Goal: Transaction & Acquisition: Purchase product/service

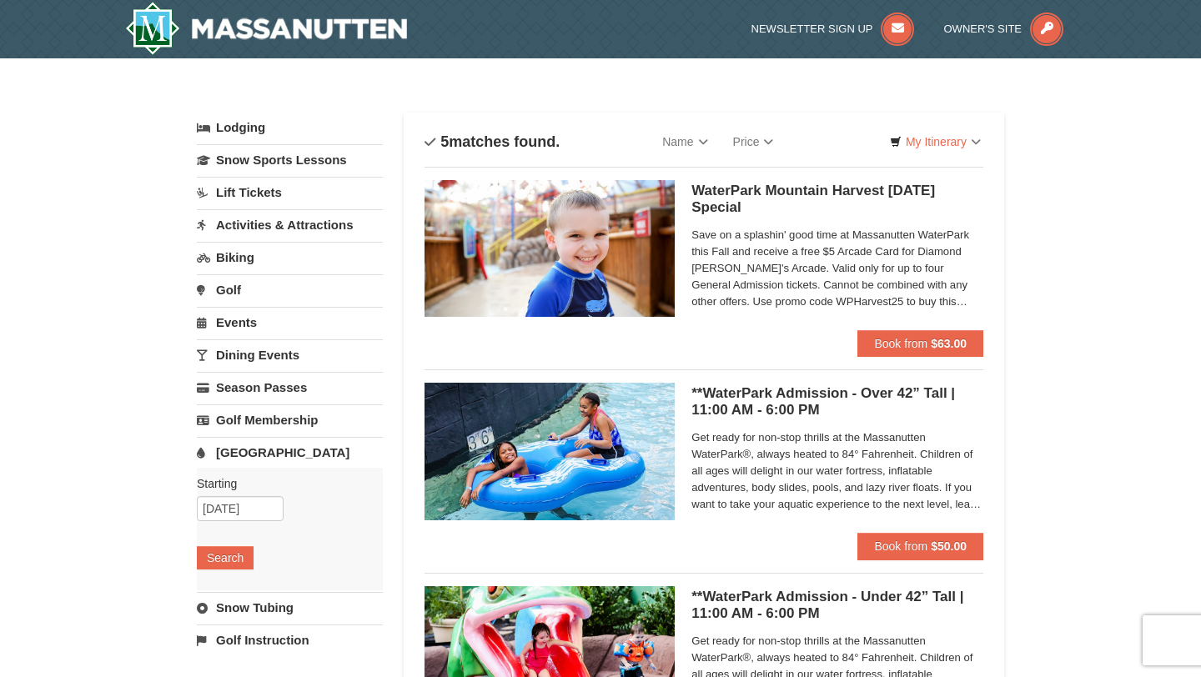
click at [258, 228] on link "Activities & Attractions" at bounding box center [290, 224] width 186 height 31
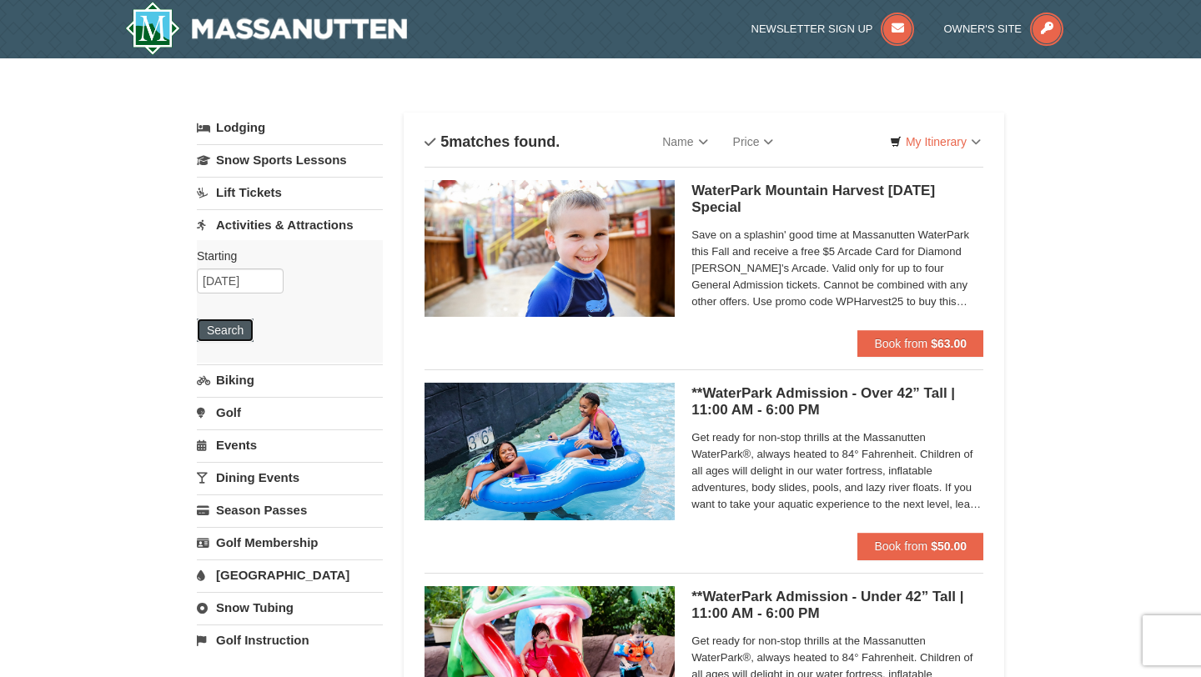
click at [223, 329] on button "Search" at bounding box center [225, 330] width 57 height 23
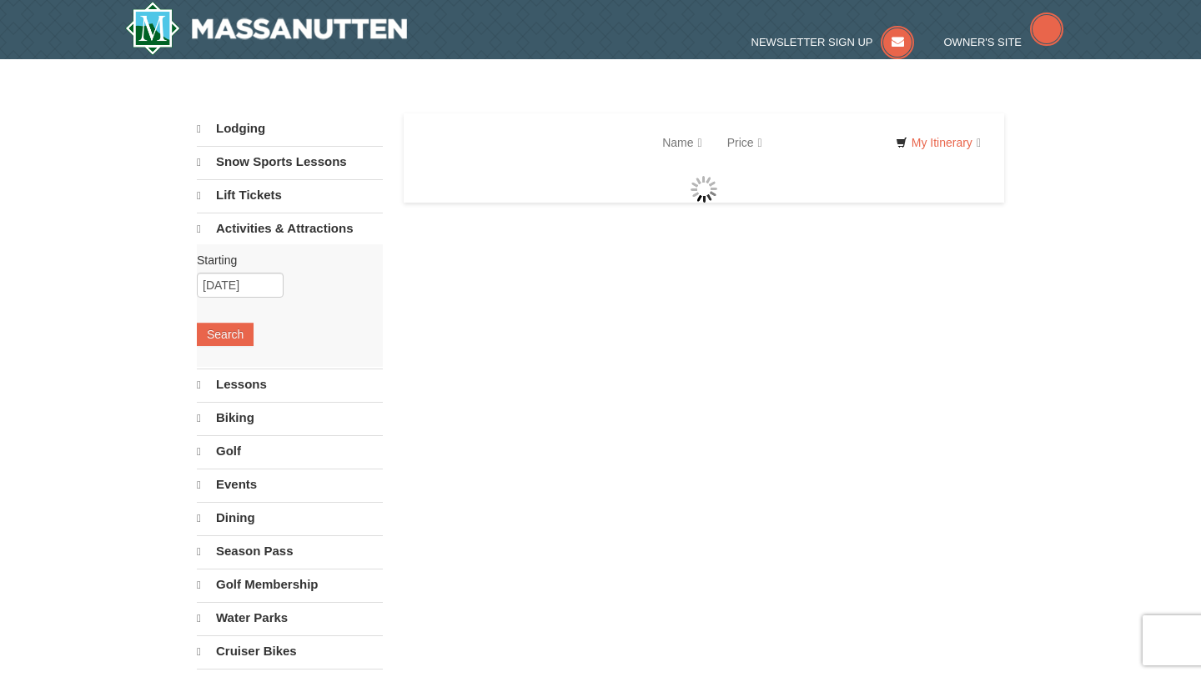
select select "10"
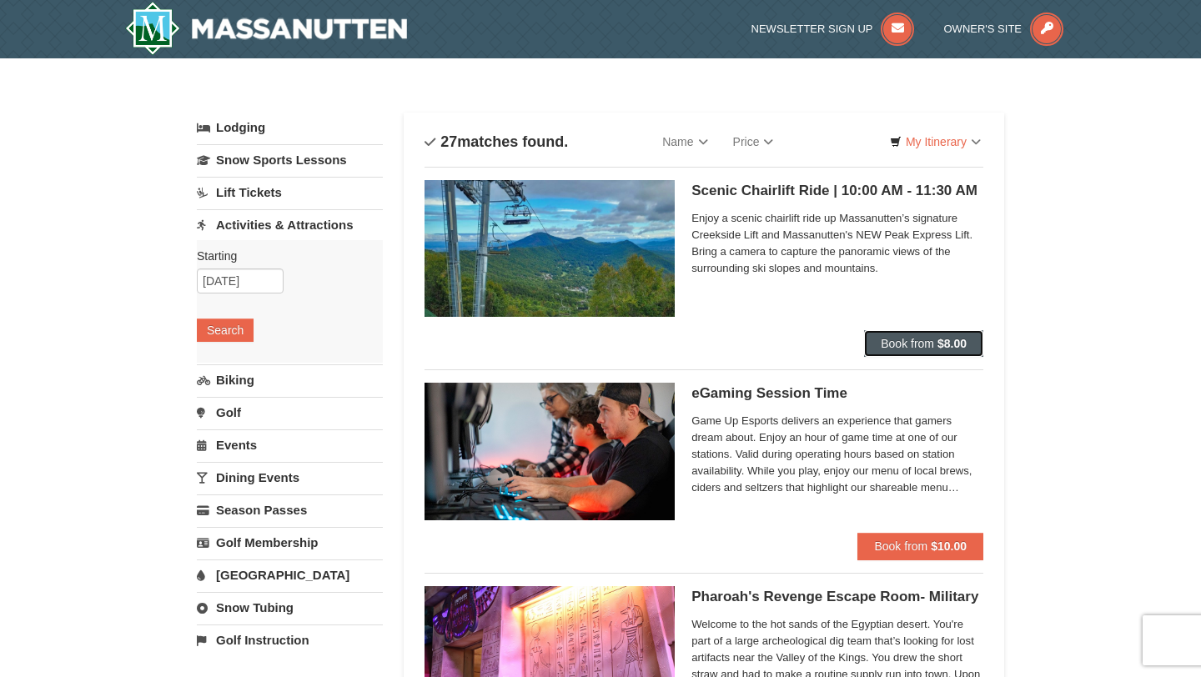
click at [921, 345] on span "Book from" at bounding box center [907, 343] width 53 height 13
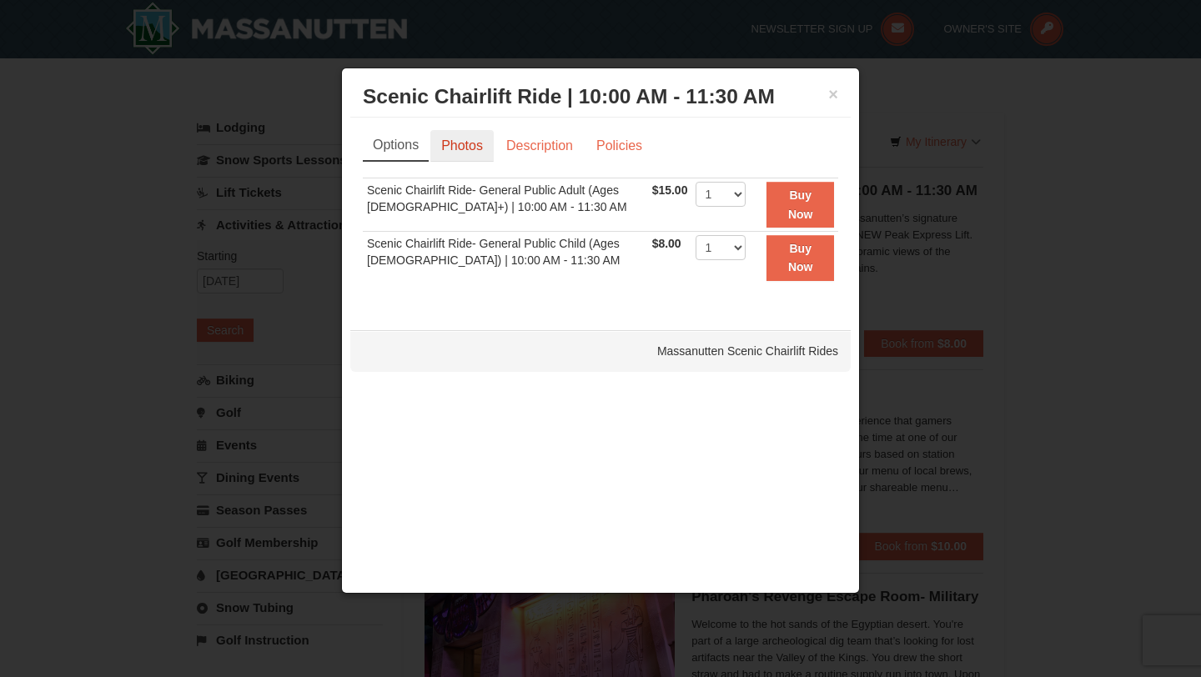
click at [459, 151] on link "Photos" at bounding box center [461, 146] width 63 height 32
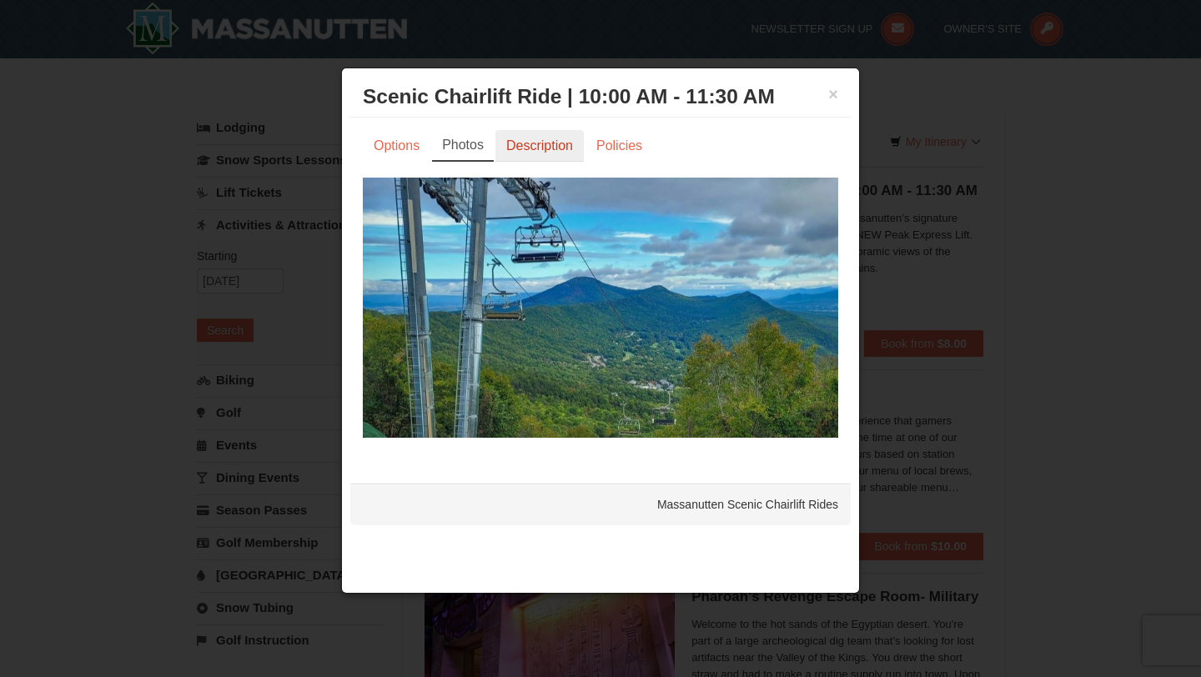
click at [517, 150] on link "Description" at bounding box center [539, 146] width 88 height 32
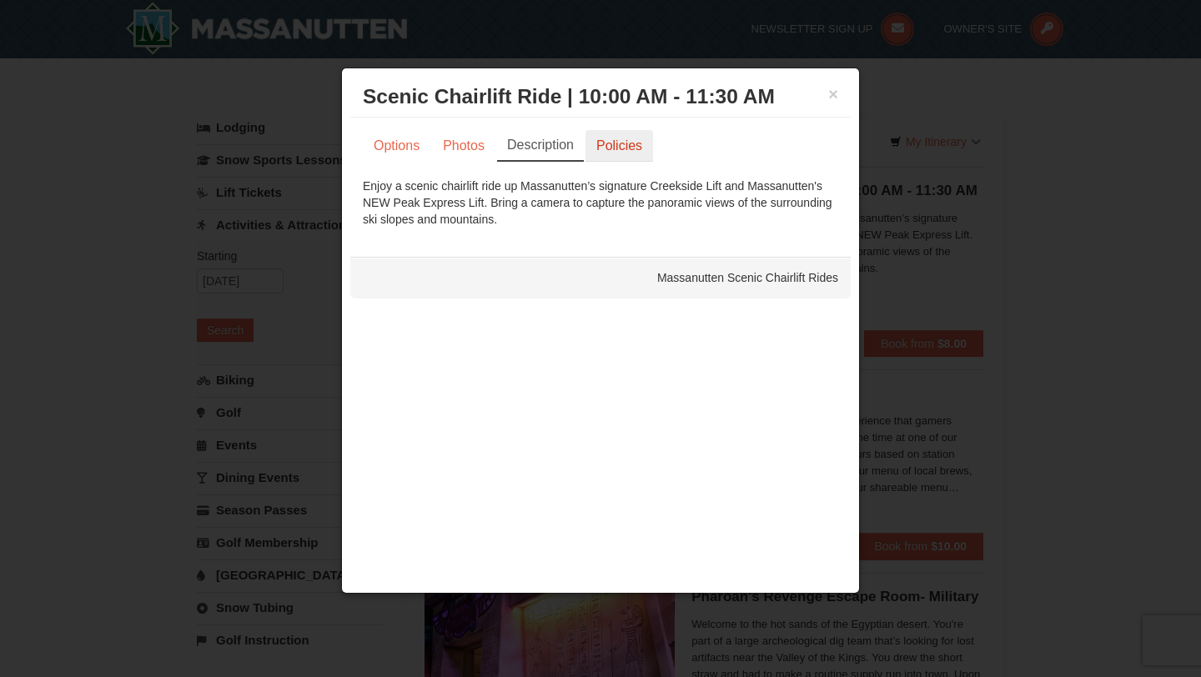
click at [600, 143] on link "Policies" at bounding box center [619, 146] width 68 height 32
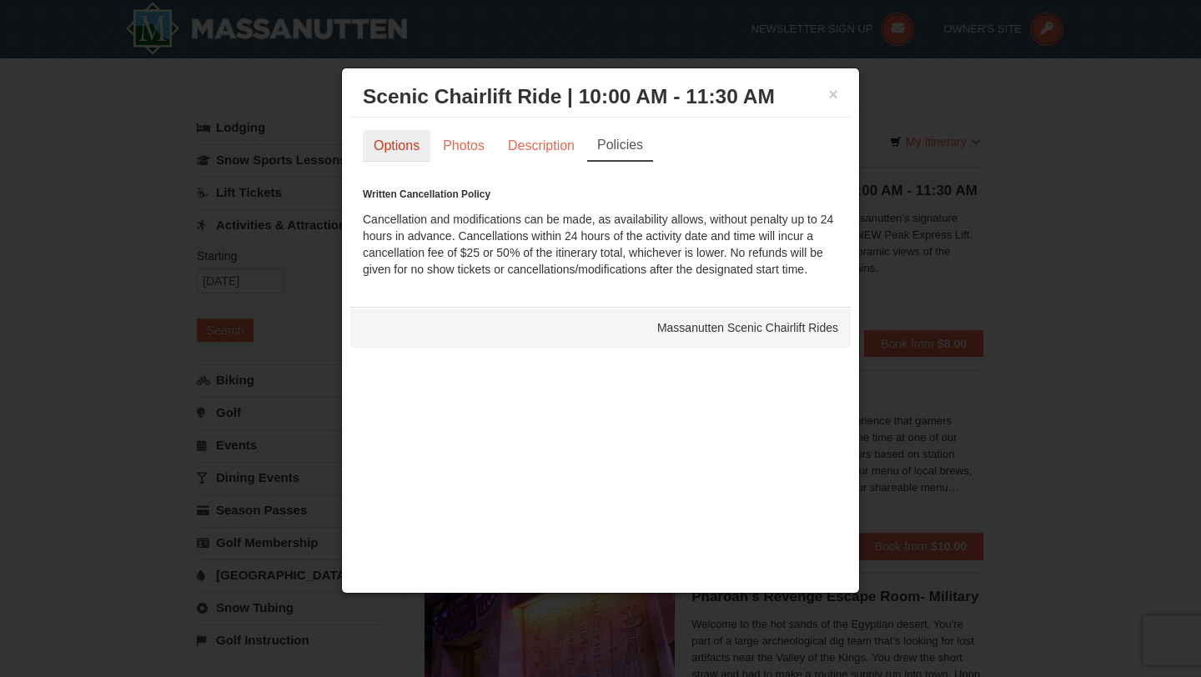
click at [407, 142] on link "Options" at bounding box center [397, 146] width 68 height 32
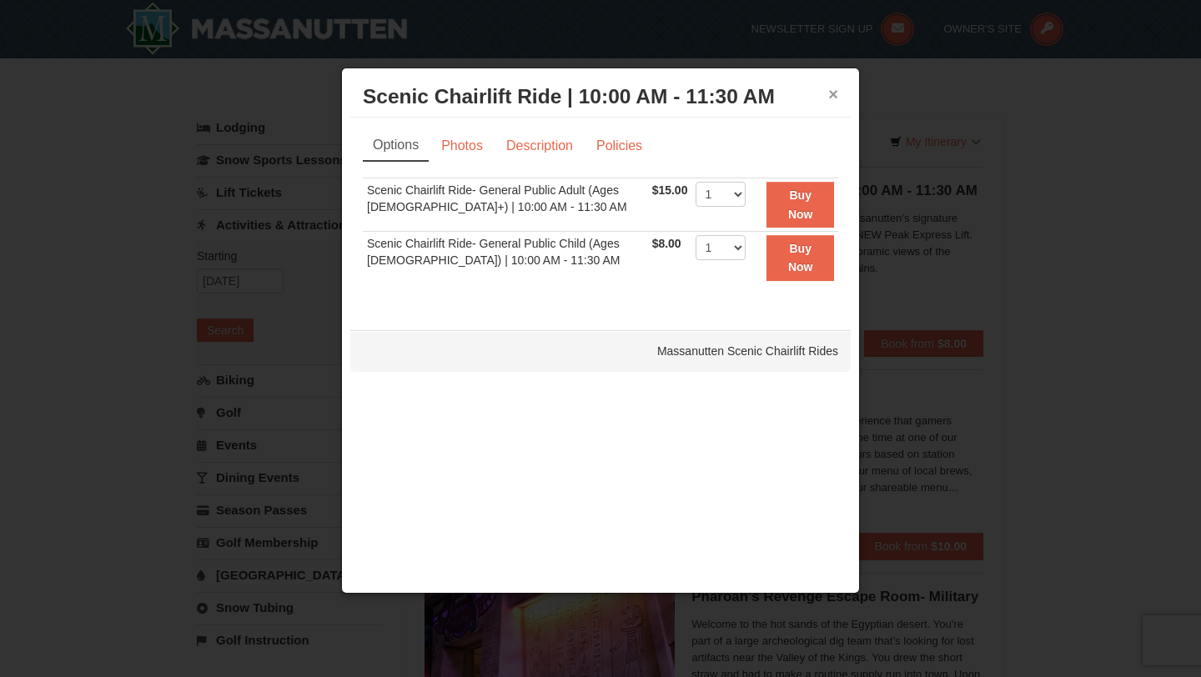
click at [834, 95] on button "×" at bounding box center [833, 94] width 10 height 17
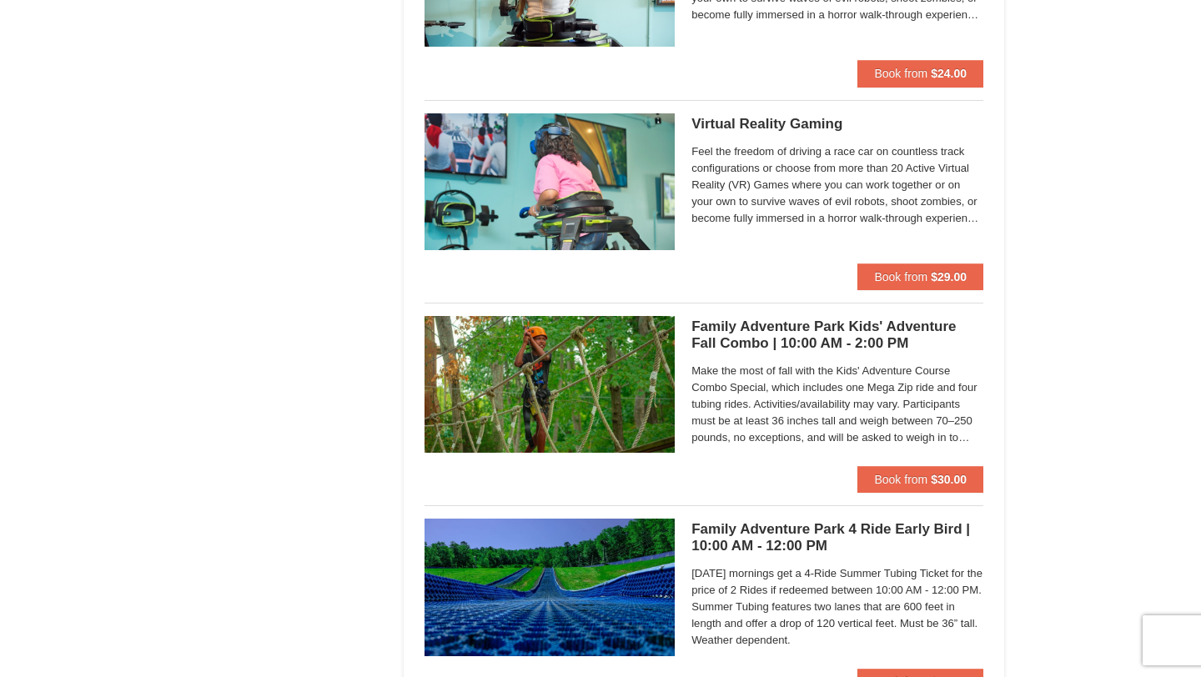
scroll to position [3341, 0]
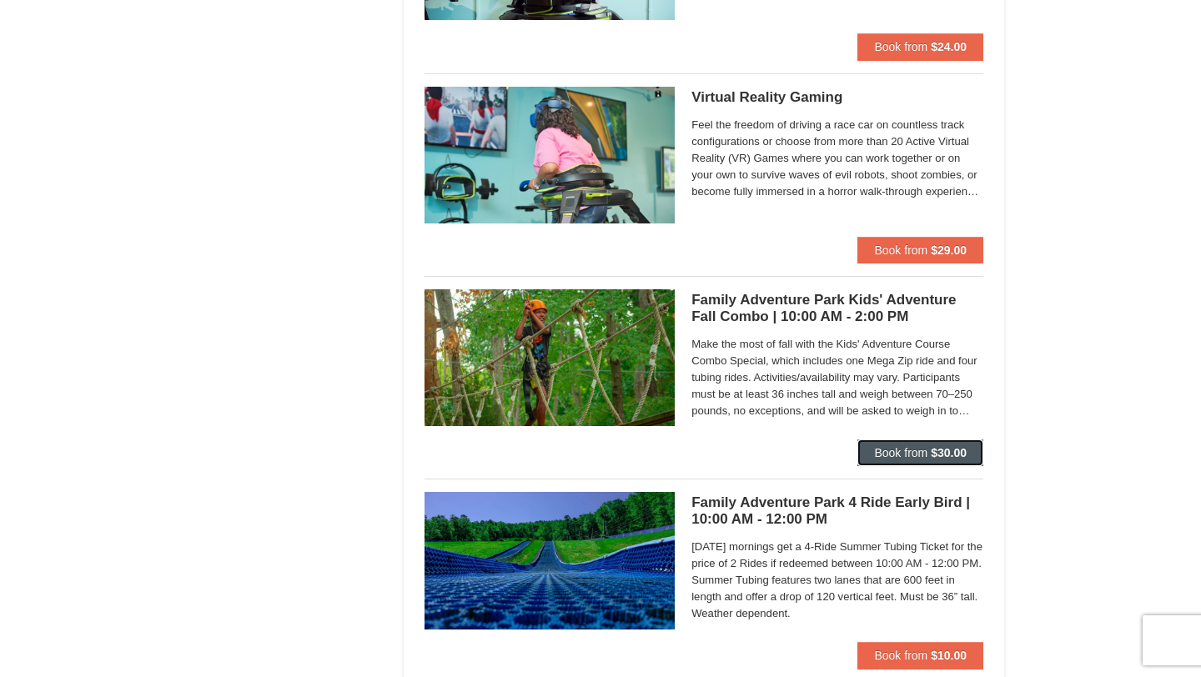
click at [876, 447] on span "Book from" at bounding box center [900, 452] width 53 height 13
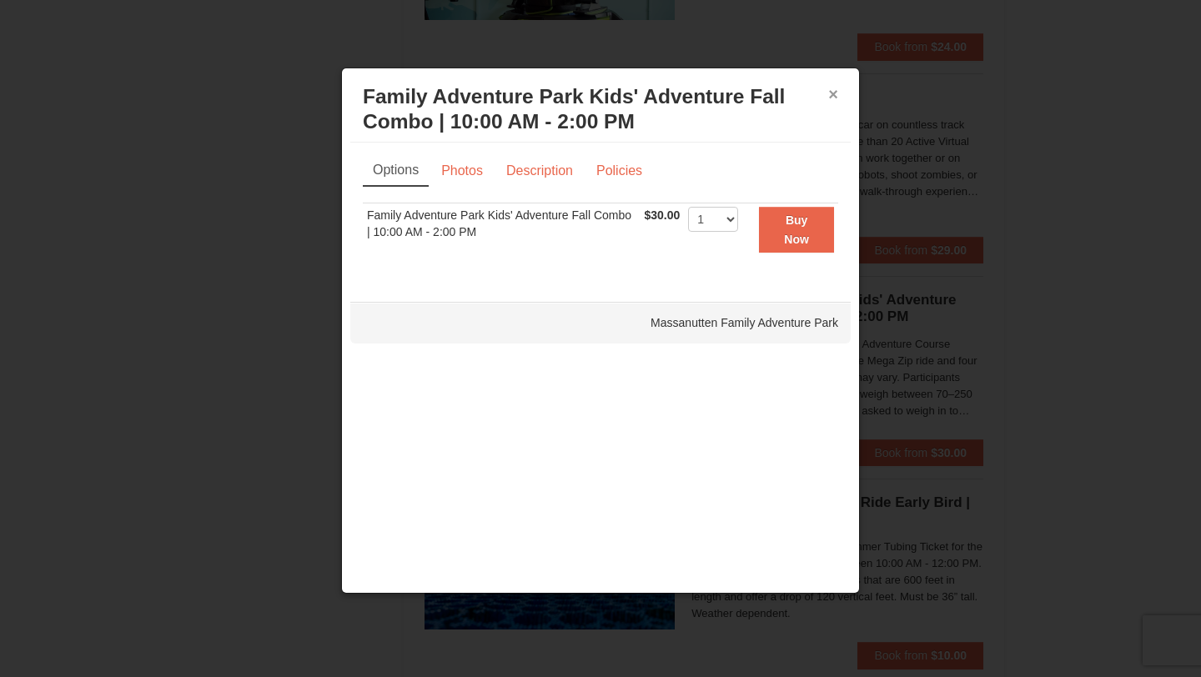
click at [830, 98] on button "×" at bounding box center [833, 94] width 10 height 17
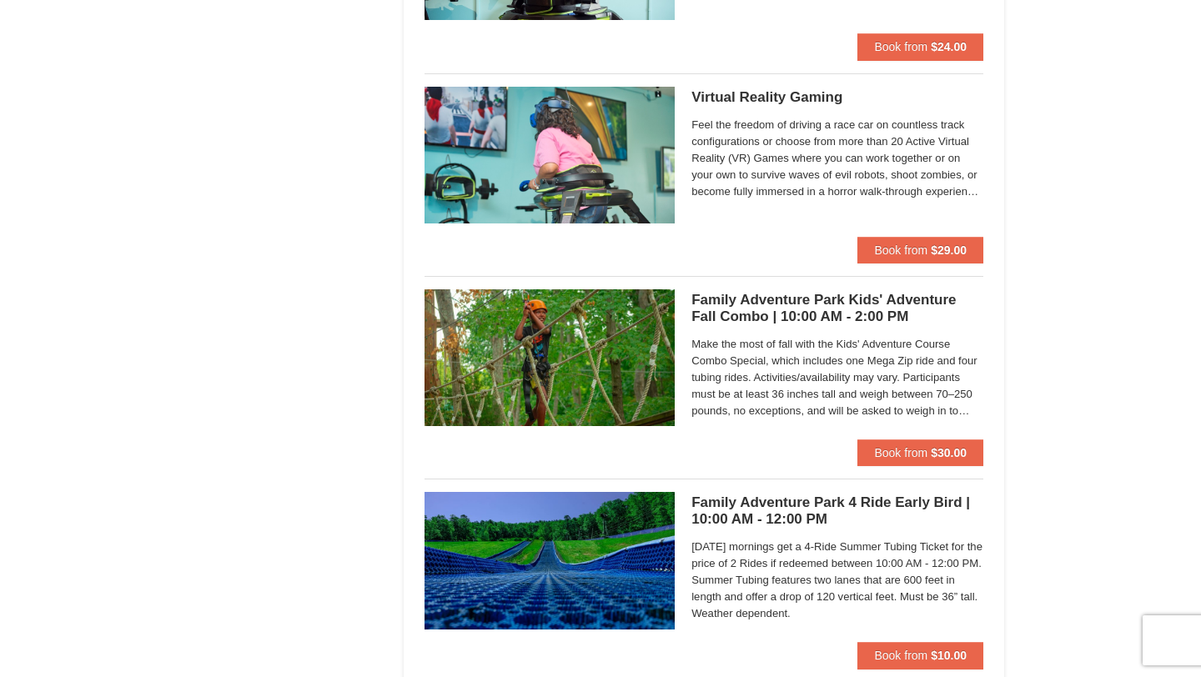
click at [734, 376] on span "Make the most of fall with the Kids' Adventure Course Combo Special, which incl…" at bounding box center [837, 377] width 292 height 83
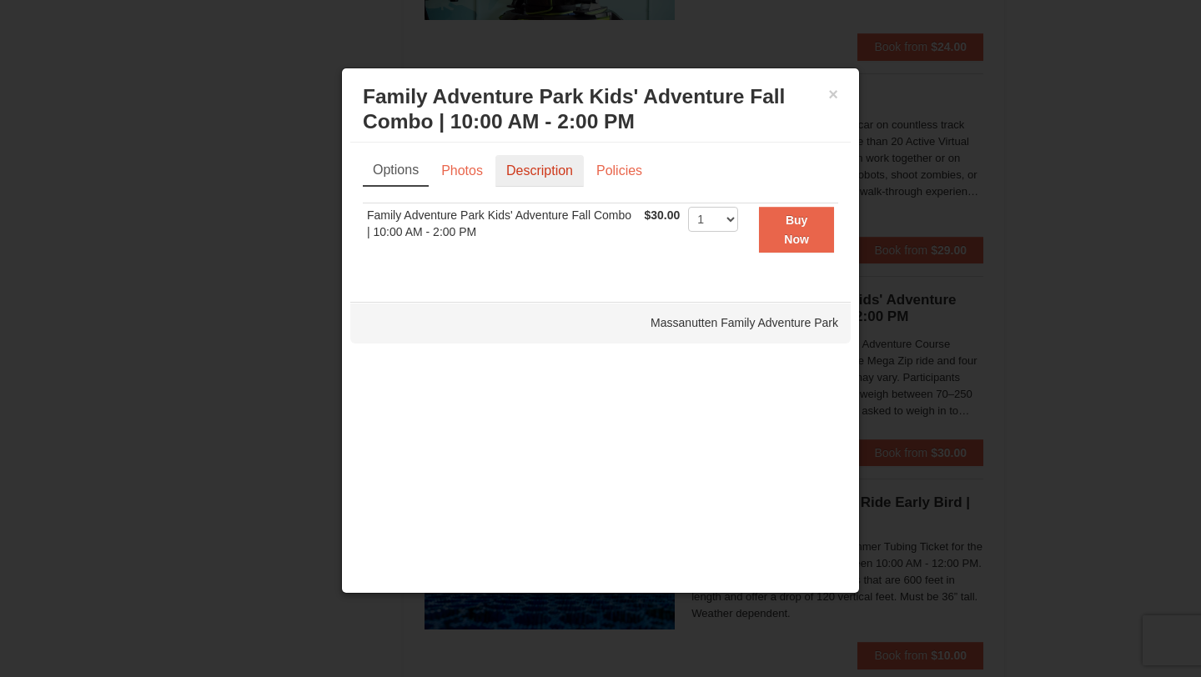
click at [544, 169] on link "Description" at bounding box center [539, 171] width 88 height 32
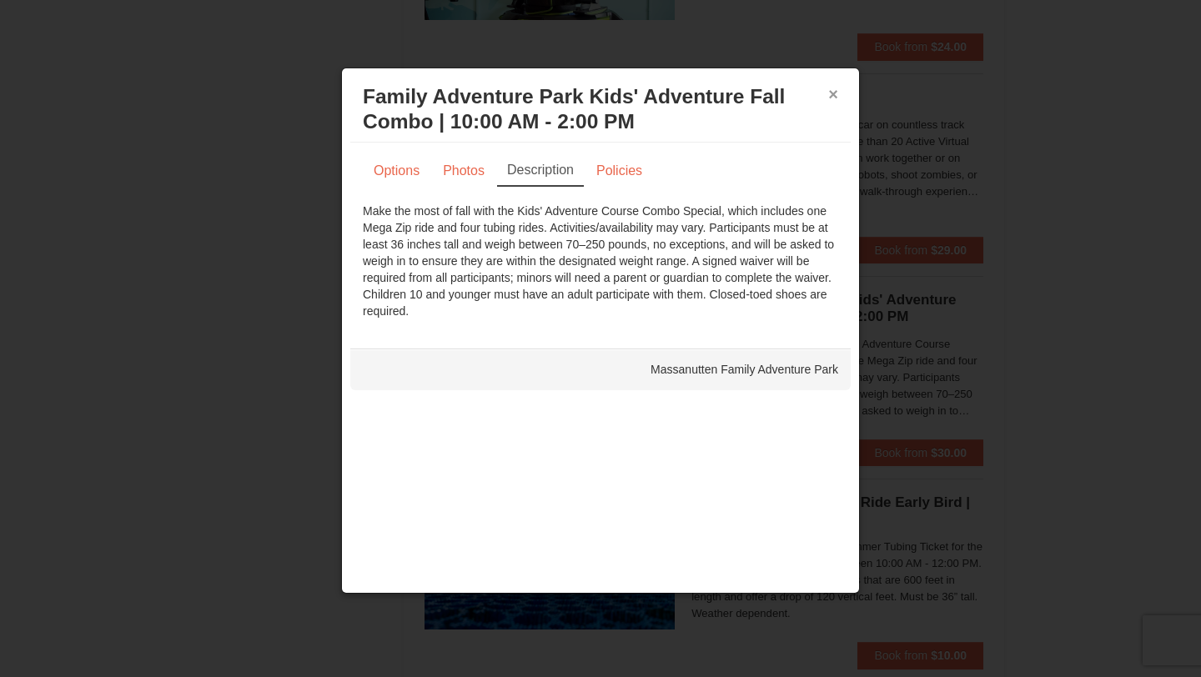
click at [833, 94] on button "×" at bounding box center [833, 94] width 10 height 17
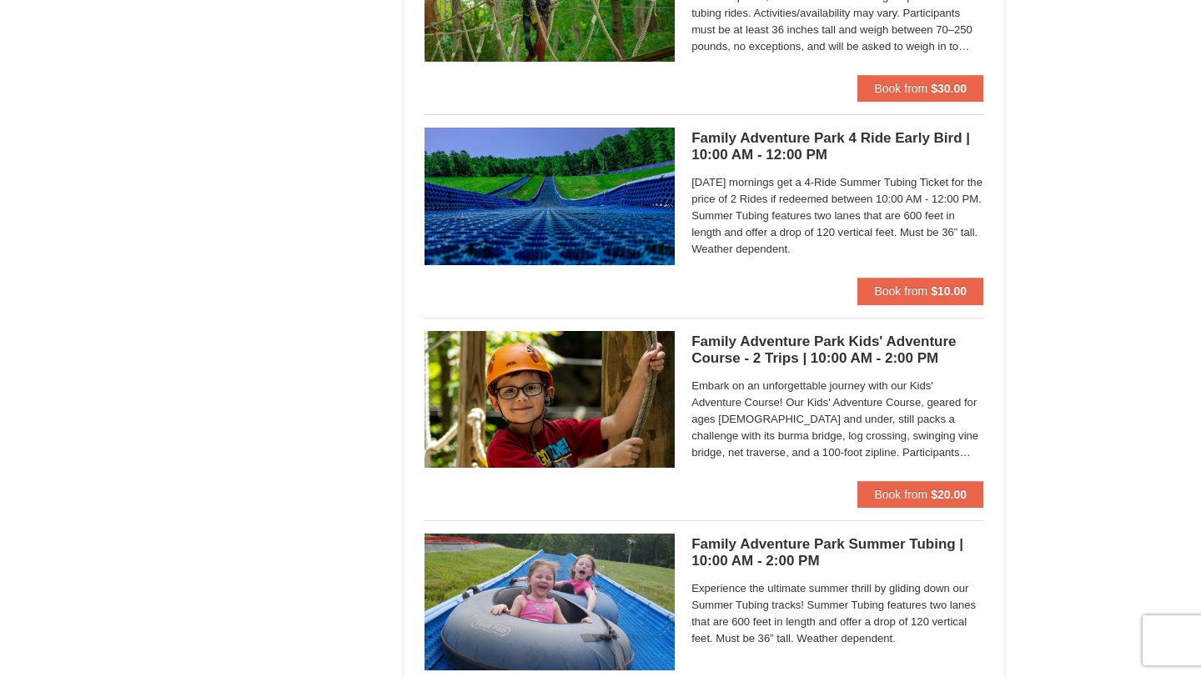
scroll to position [3710, 0]
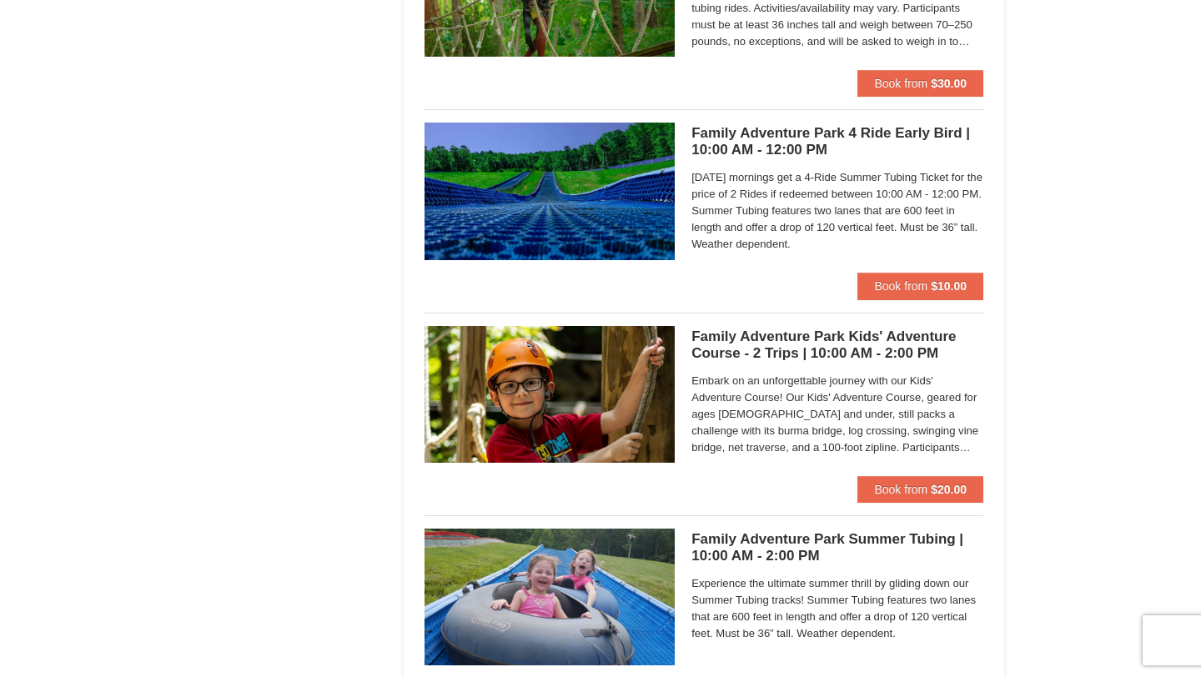
click at [563, 236] on img at bounding box center [549, 191] width 250 height 137
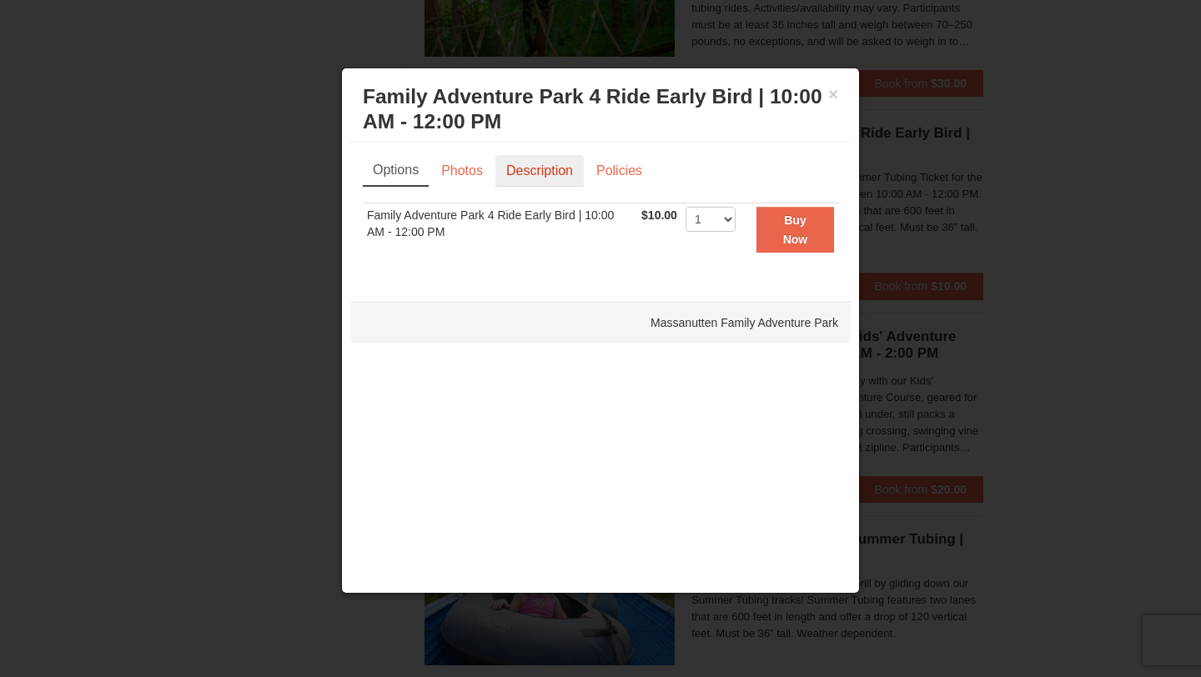
click at [534, 168] on link "Description" at bounding box center [539, 171] width 88 height 32
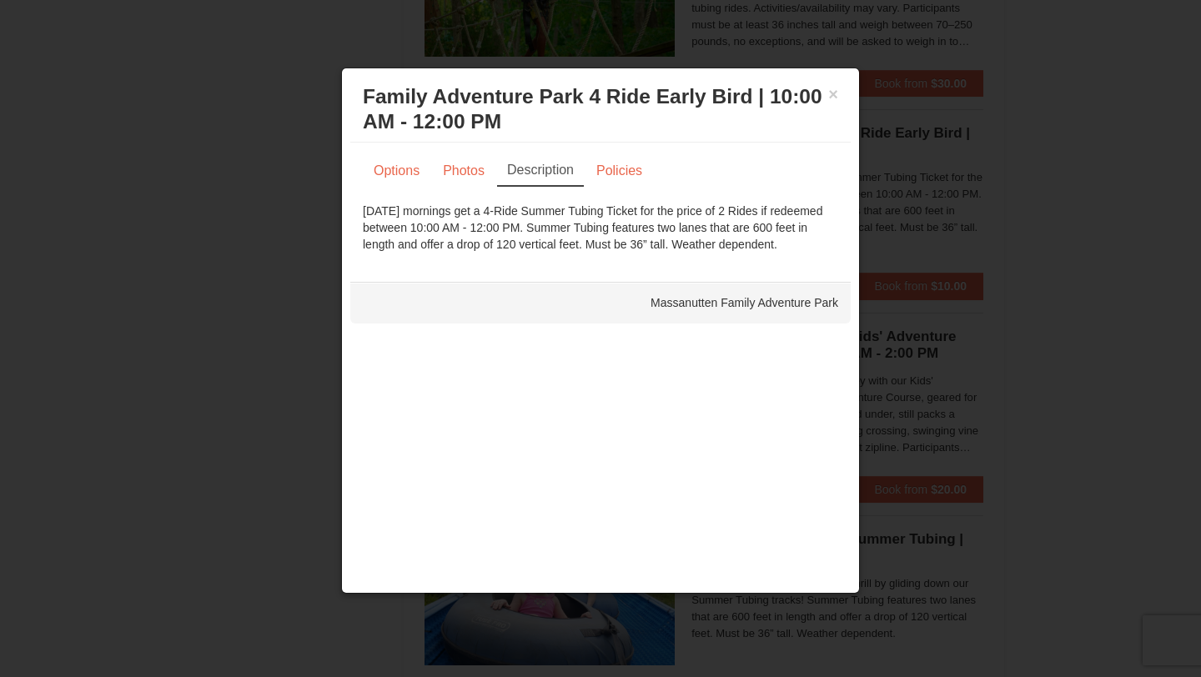
click at [827, 100] on h3 "Family Adventure Park 4 Ride Early Bird | 10:00 AM - 12:00 PM Massanutten Famil…" at bounding box center [600, 109] width 475 height 50
click at [835, 98] on button "×" at bounding box center [833, 94] width 10 height 17
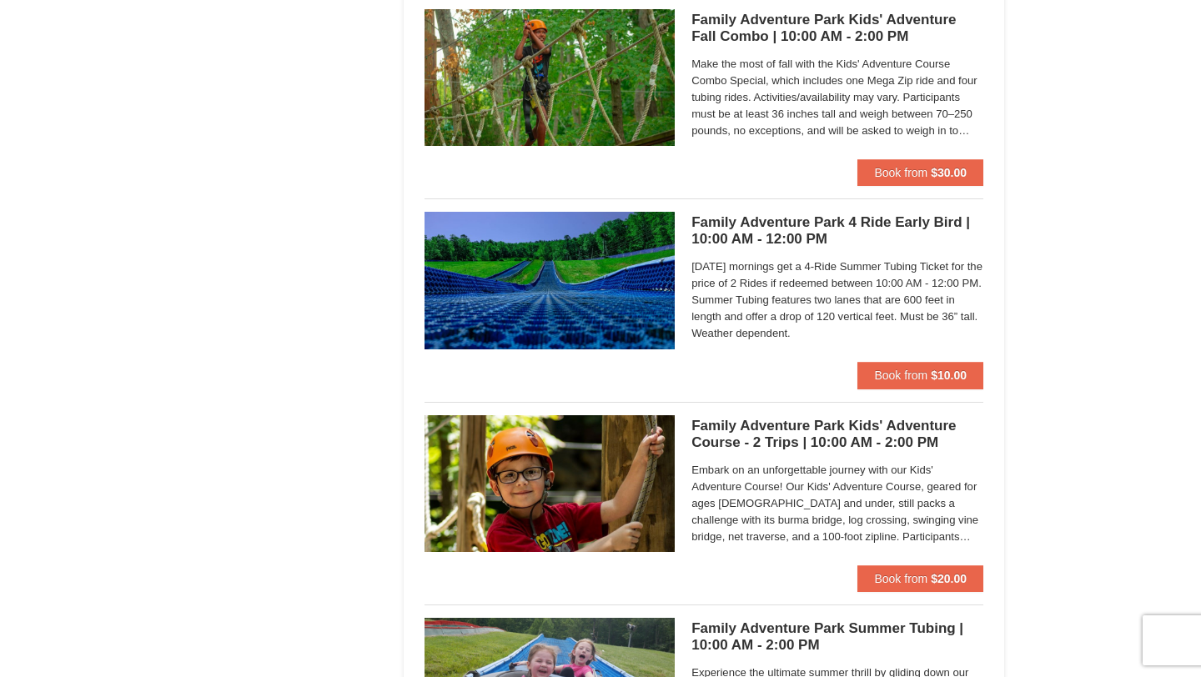
scroll to position [3552, 0]
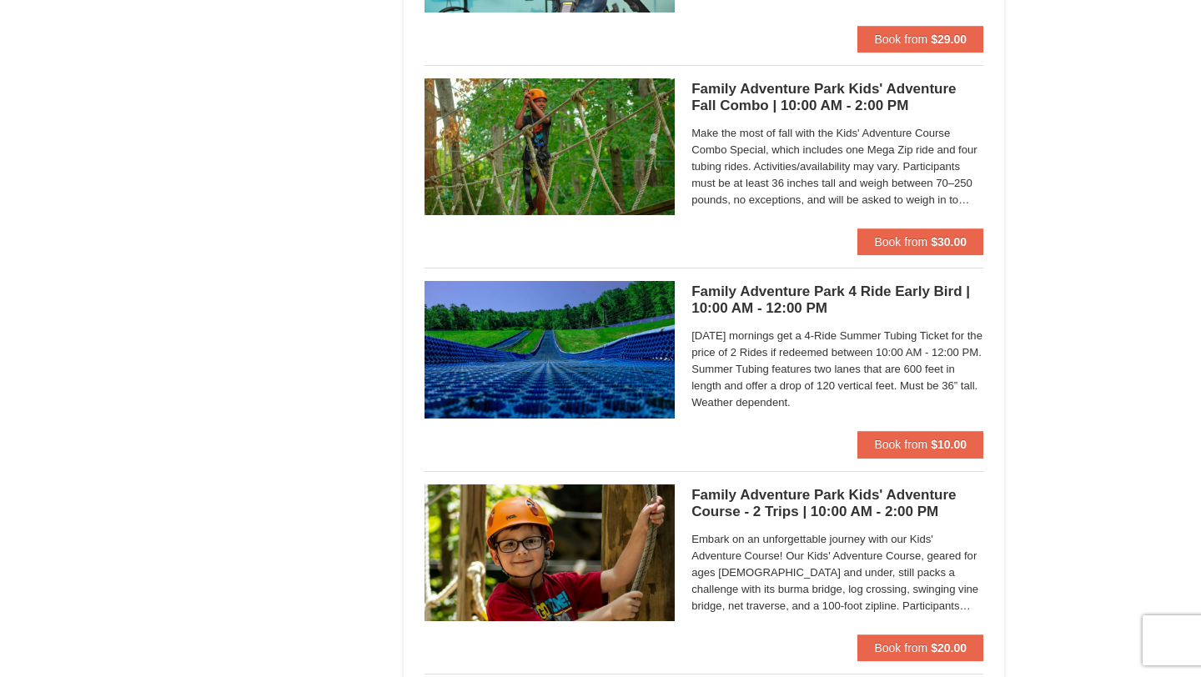
click at [495, 330] on img at bounding box center [549, 349] width 250 height 137
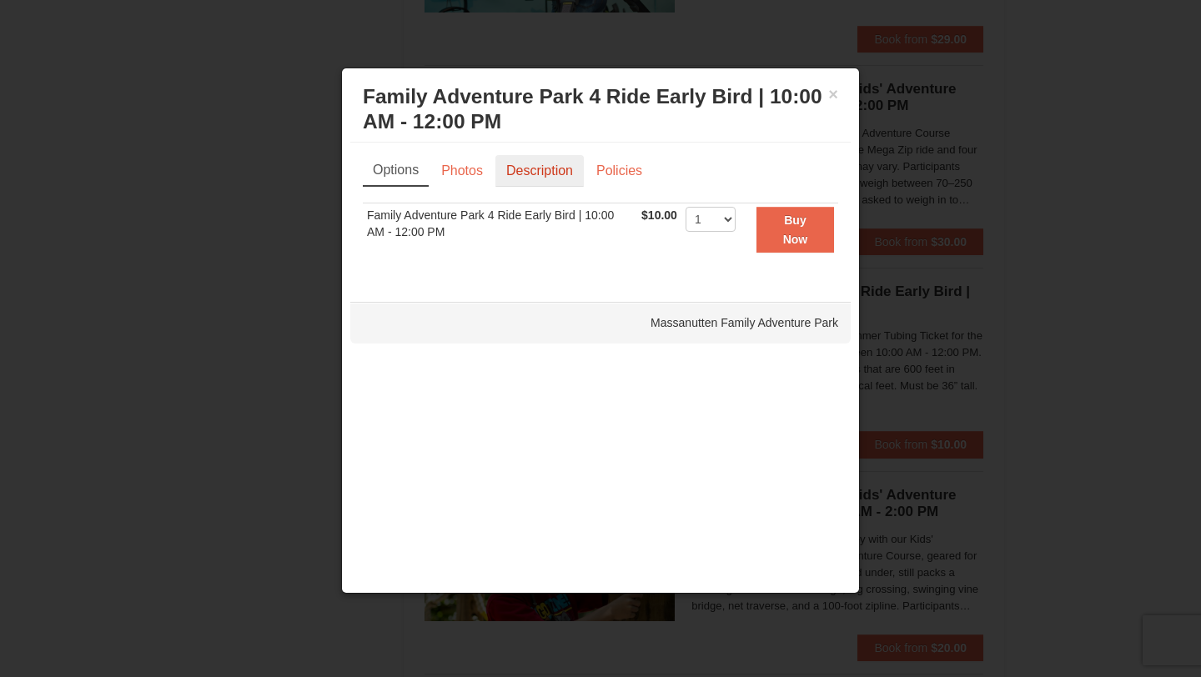
click at [534, 176] on link "Description" at bounding box center [539, 171] width 88 height 32
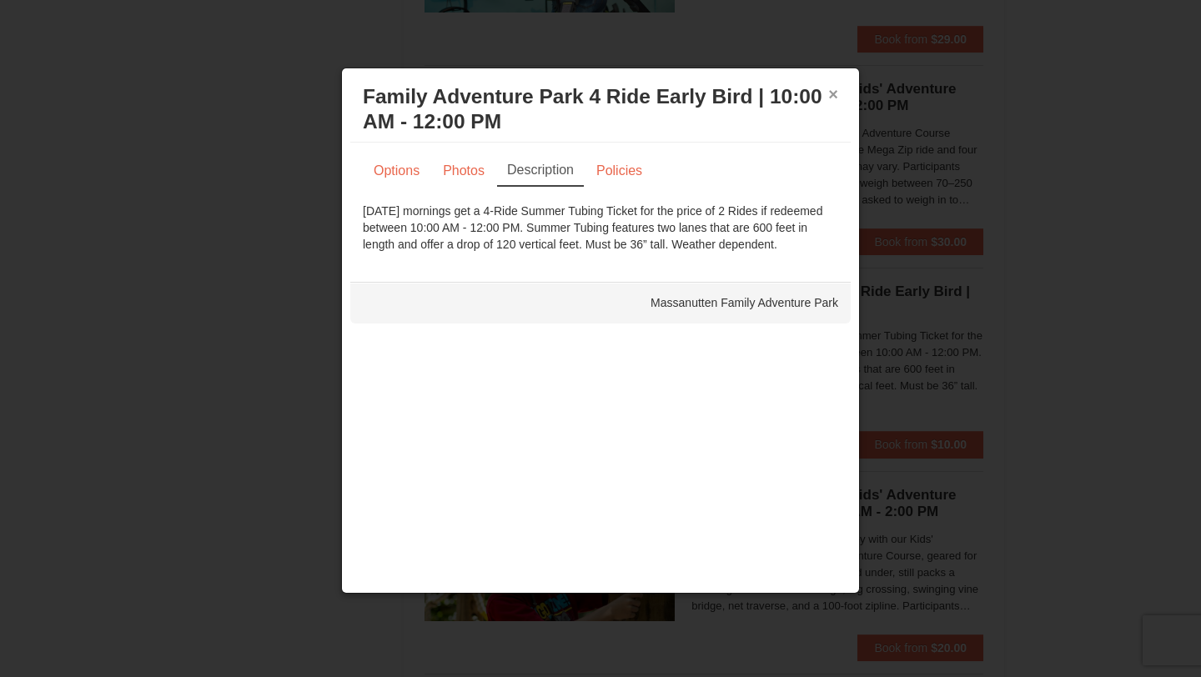
click at [832, 96] on button "×" at bounding box center [833, 94] width 10 height 17
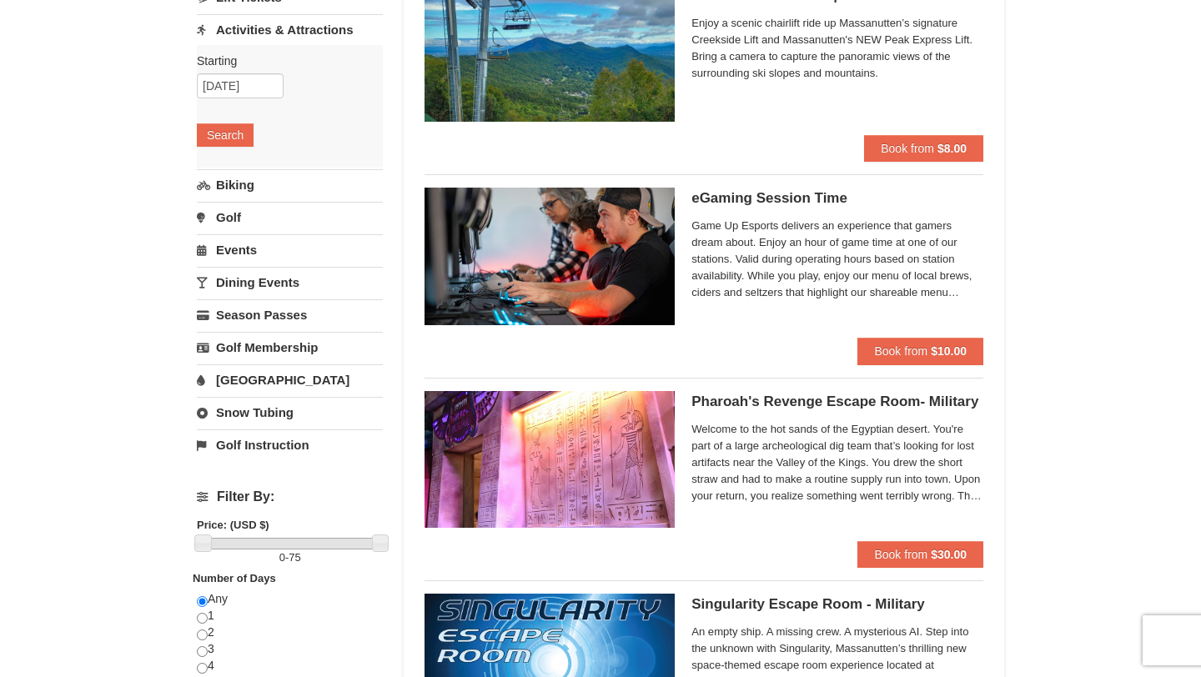
scroll to position [192, 0]
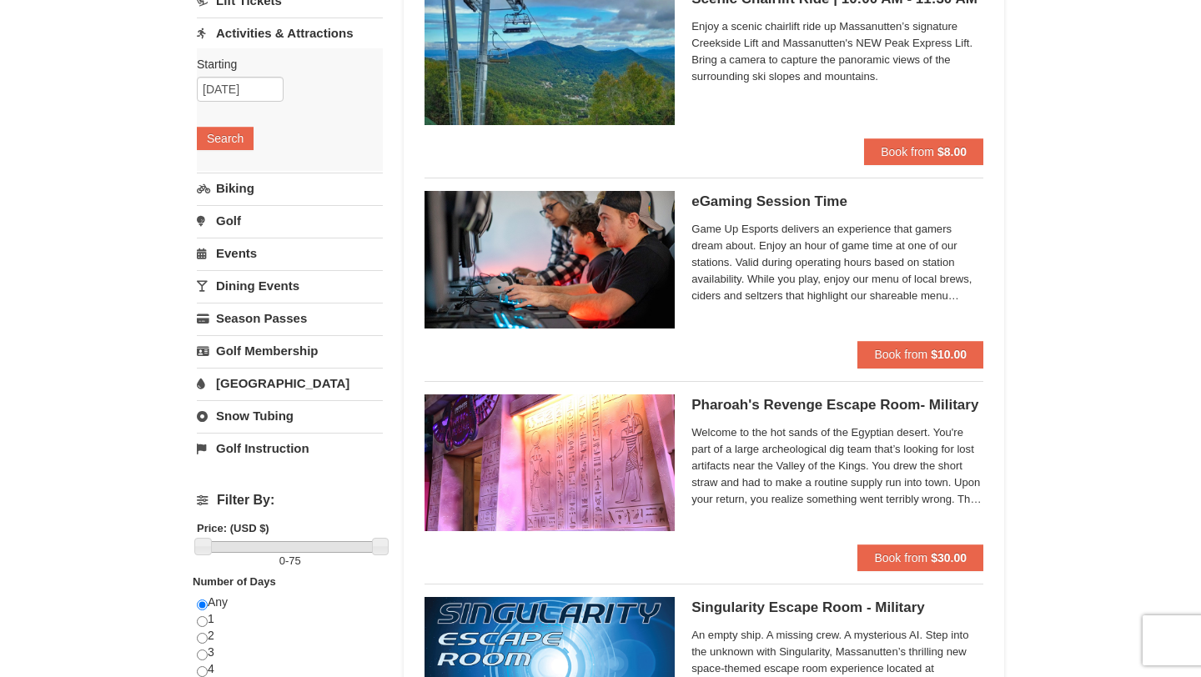
click at [241, 291] on link "Dining Events" at bounding box center [290, 285] width 186 height 31
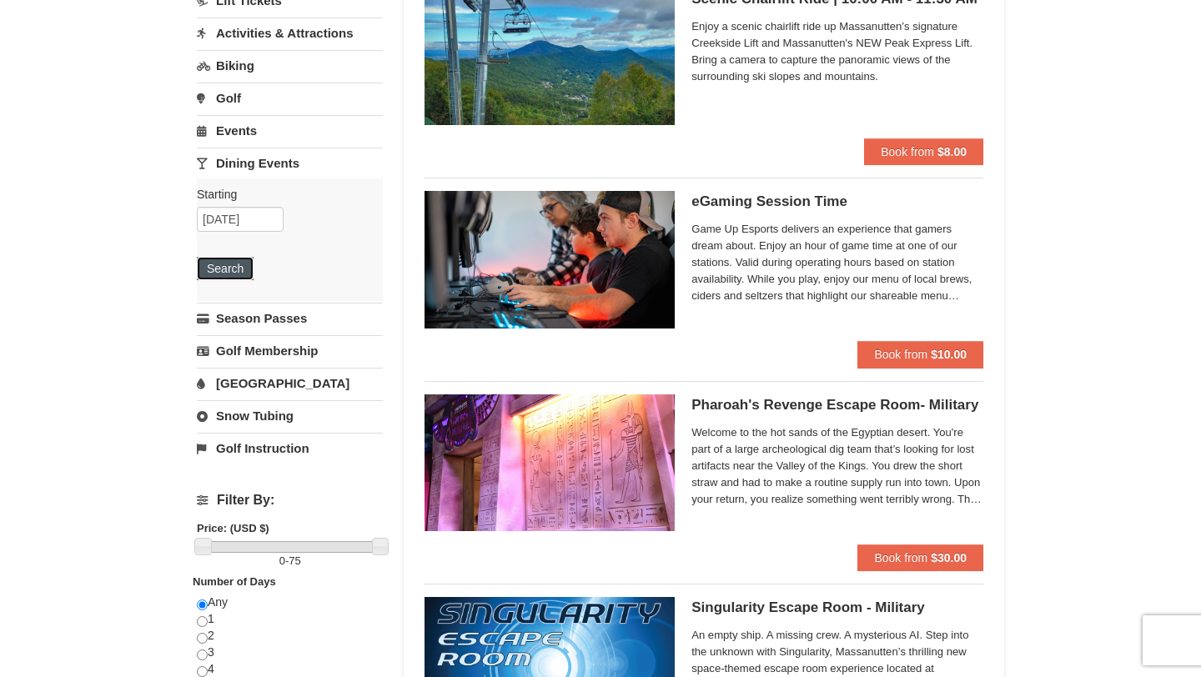
click at [237, 271] on button "Search" at bounding box center [225, 268] width 57 height 23
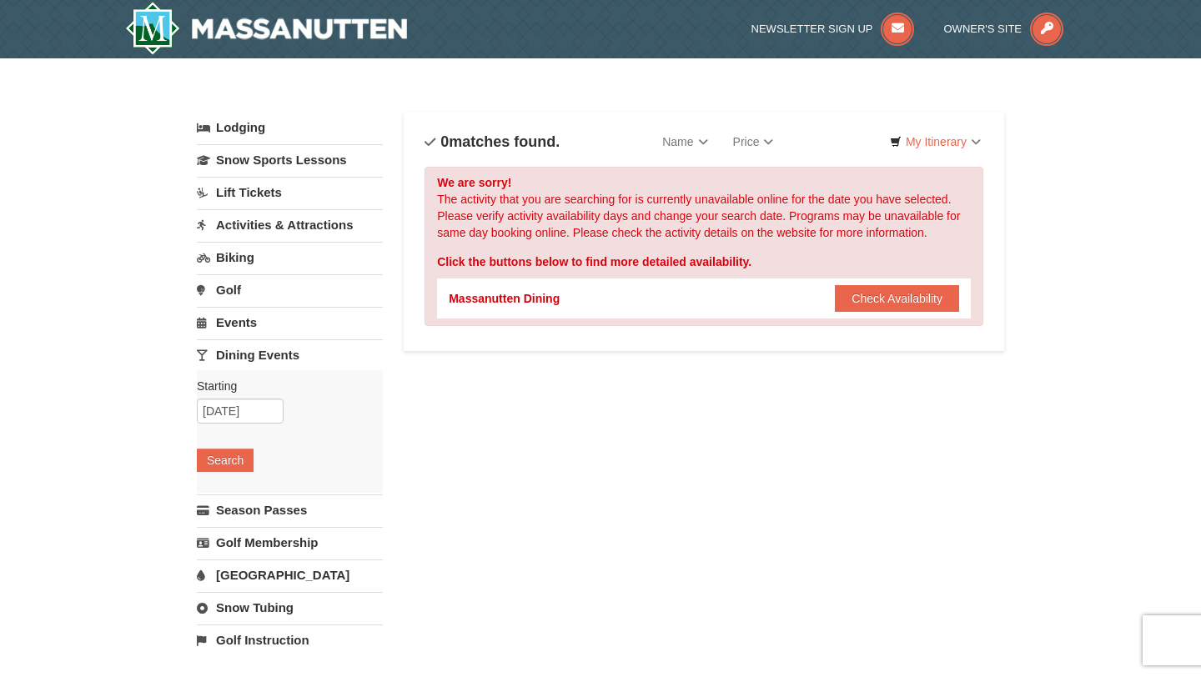
click at [234, 224] on link "Activities & Attractions" at bounding box center [290, 224] width 186 height 31
click at [229, 323] on button "Search" at bounding box center [225, 330] width 57 height 23
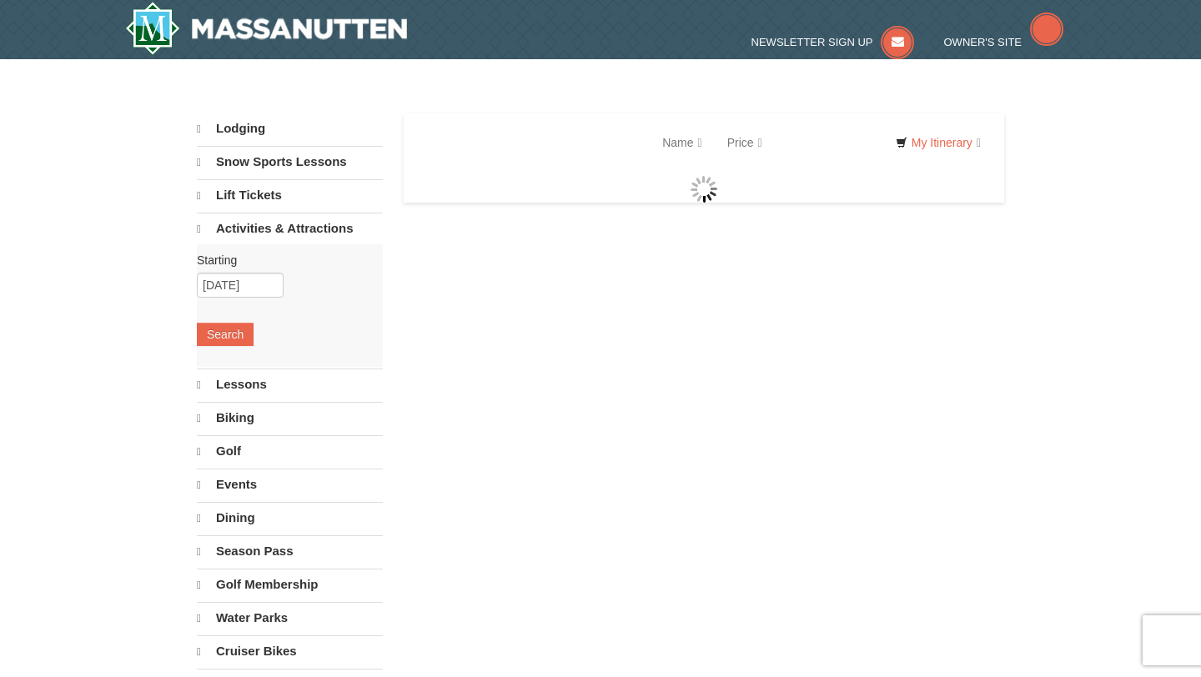
select select "10"
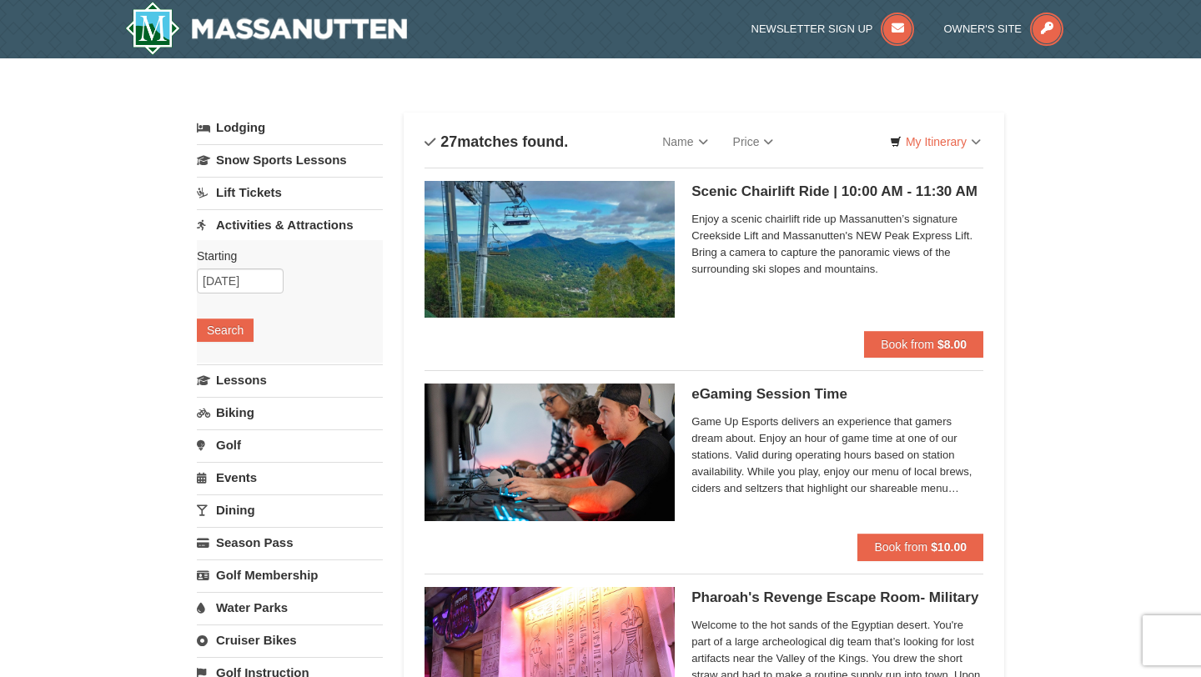
select select "10"
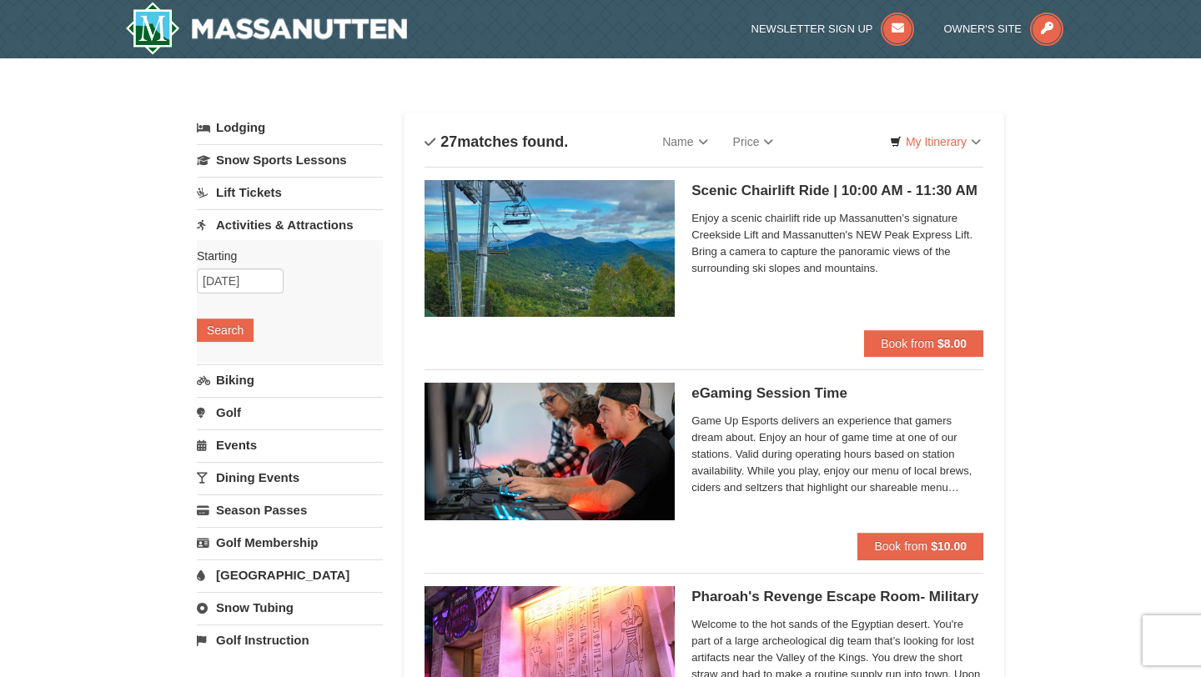
click at [234, 198] on link "Lift Tickets" at bounding box center [290, 192] width 186 height 31
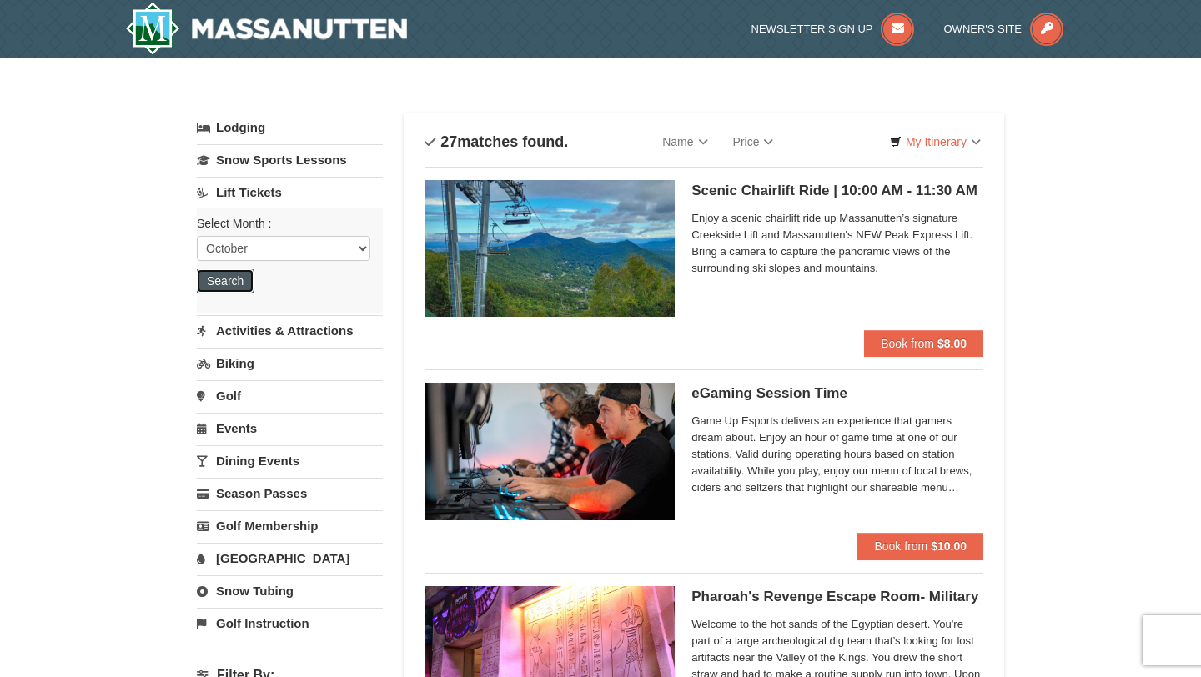
click at [223, 284] on button "Search" at bounding box center [225, 280] width 57 height 23
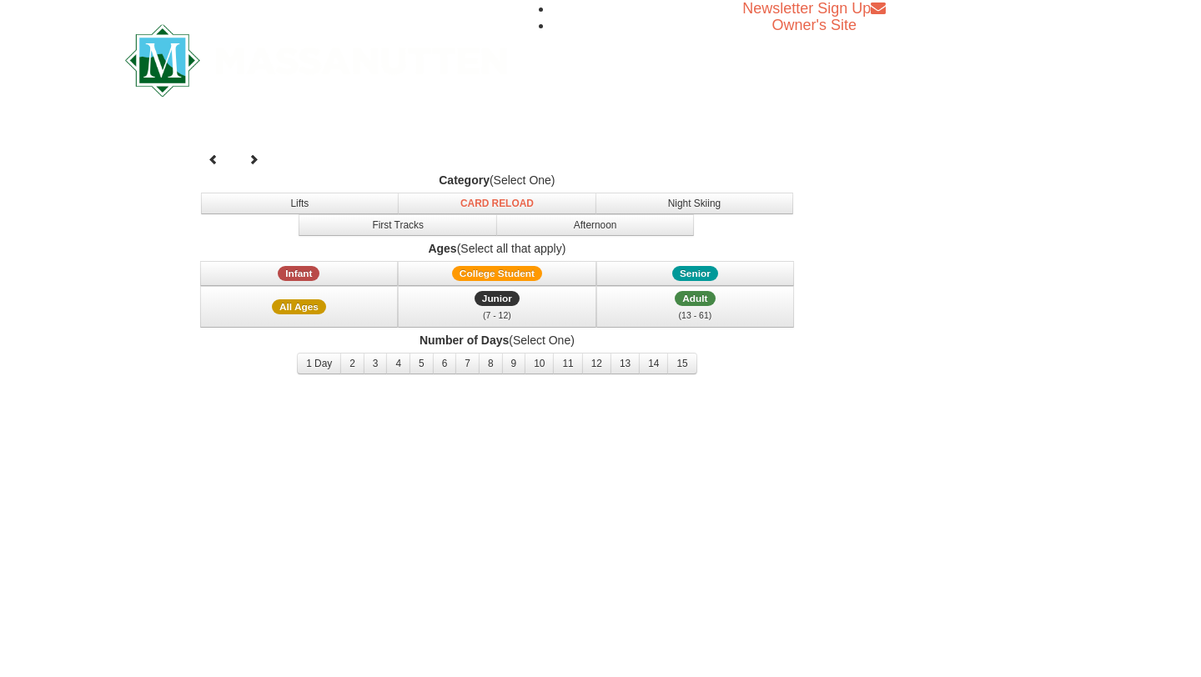
select select "10"
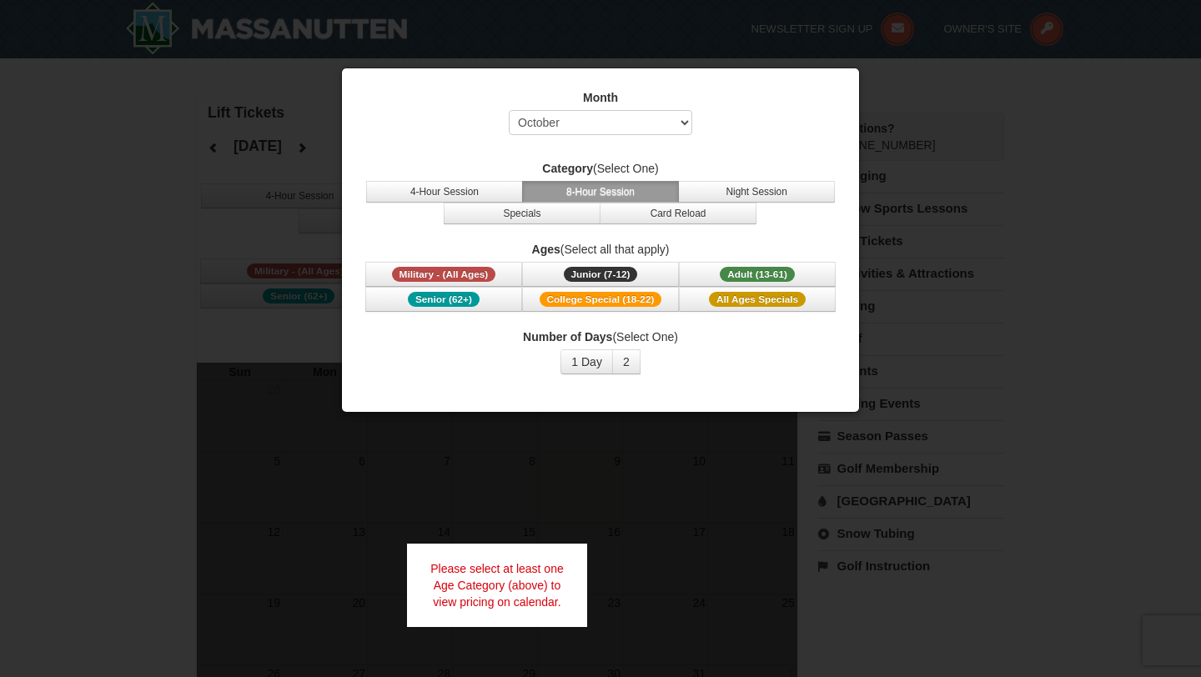
click at [220, 280] on div at bounding box center [600, 338] width 1201 height 677
click at [635, 110] on select "Select October November December January February March April May June July Aug…" at bounding box center [600, 122] width 183 height 25
select select
click at [509, 110] on select "Select October November December January February March April May June July Aug…" at bounding box center [600, 122] width 183 height 25
click at [619, 559] on div at bounding box center [600, 338] width 1201 height 677
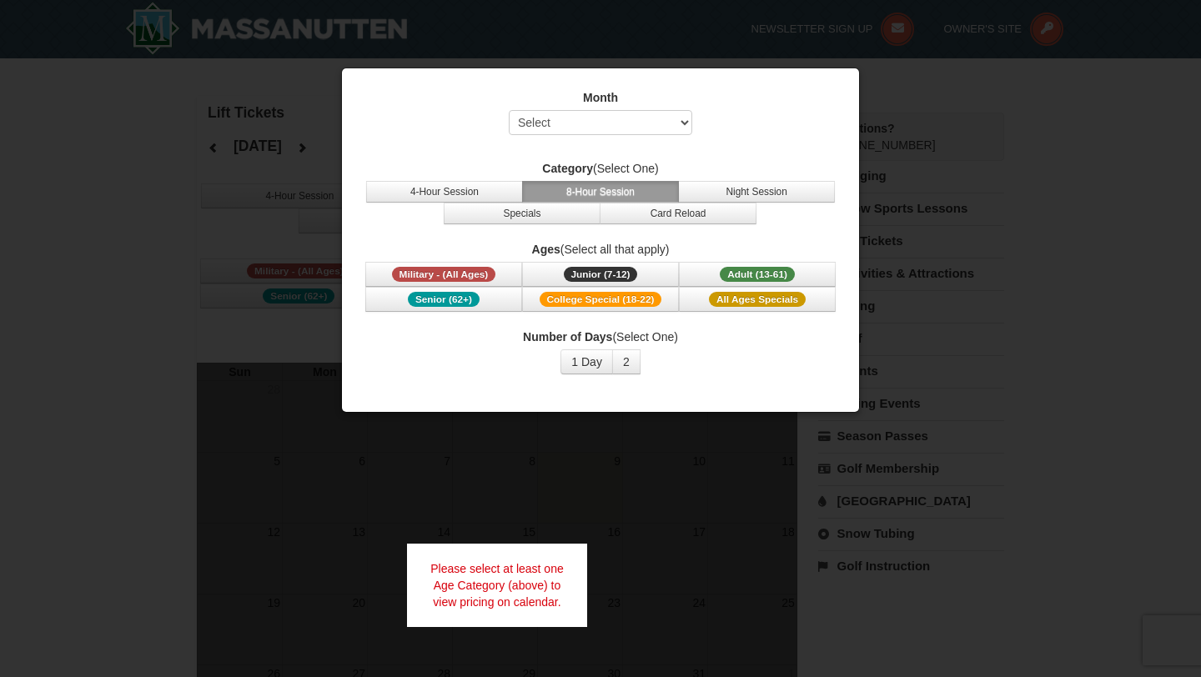
click at [532, 590] on div "Please select at least one Age Category (above) to view pricing on calendar." at bounding box center [497, 585] width 180 height 83
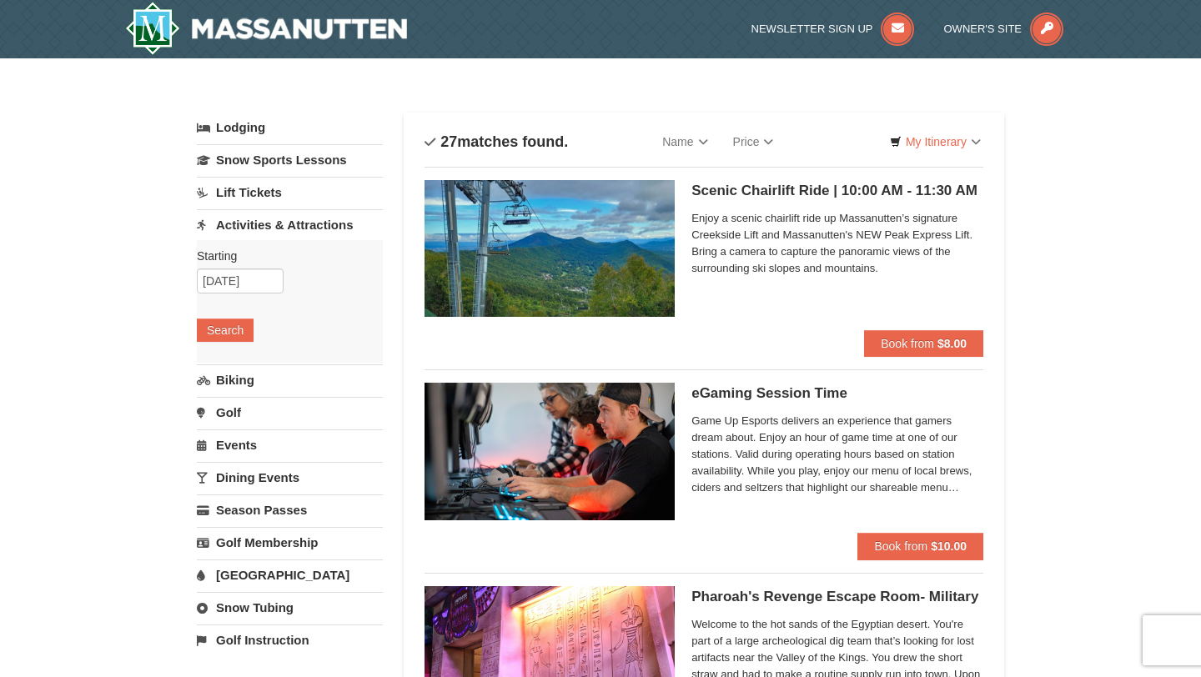
click at [230, 569] on link "[GEOGRAPHIC_DATA]" at bounding box center [290, 574] width 186 height 31
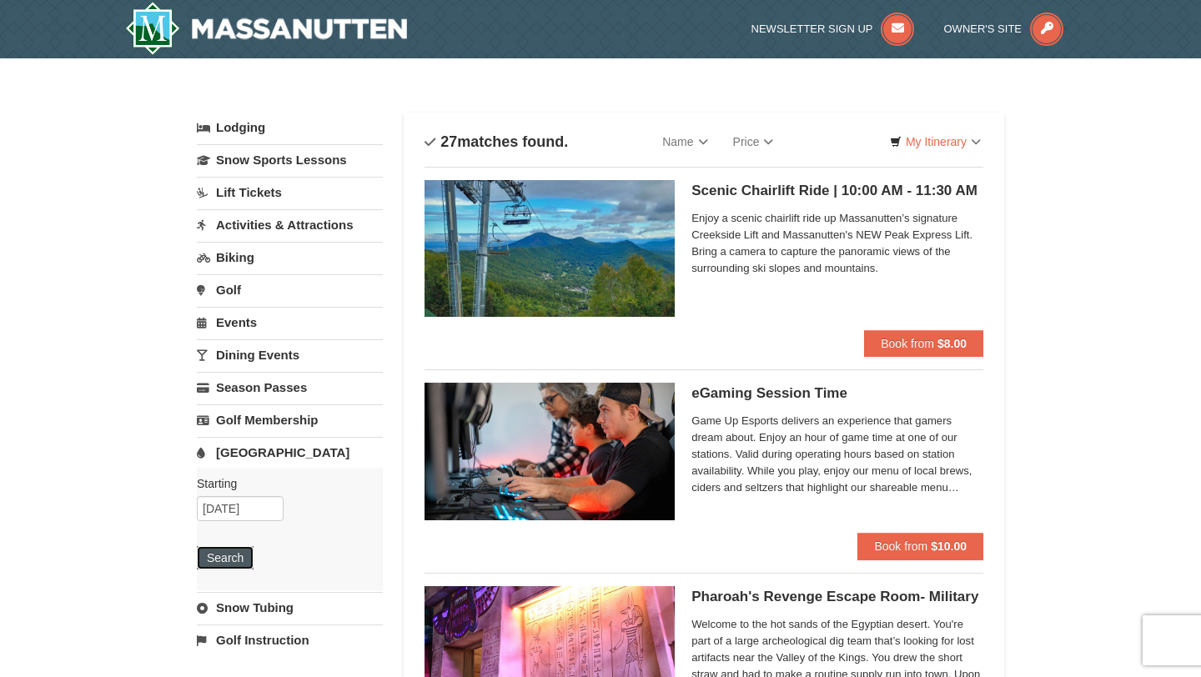
click at [226, 555] on button "Search" at bounding box center [225, 557] width 57 height 23
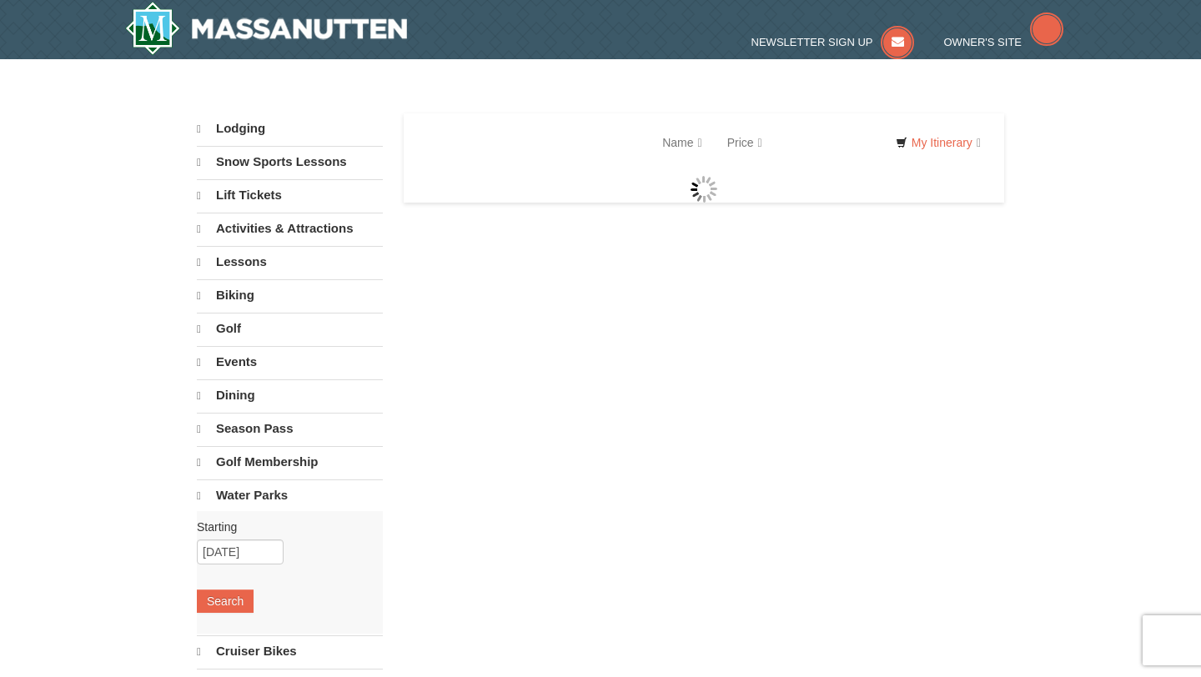
select select "10"
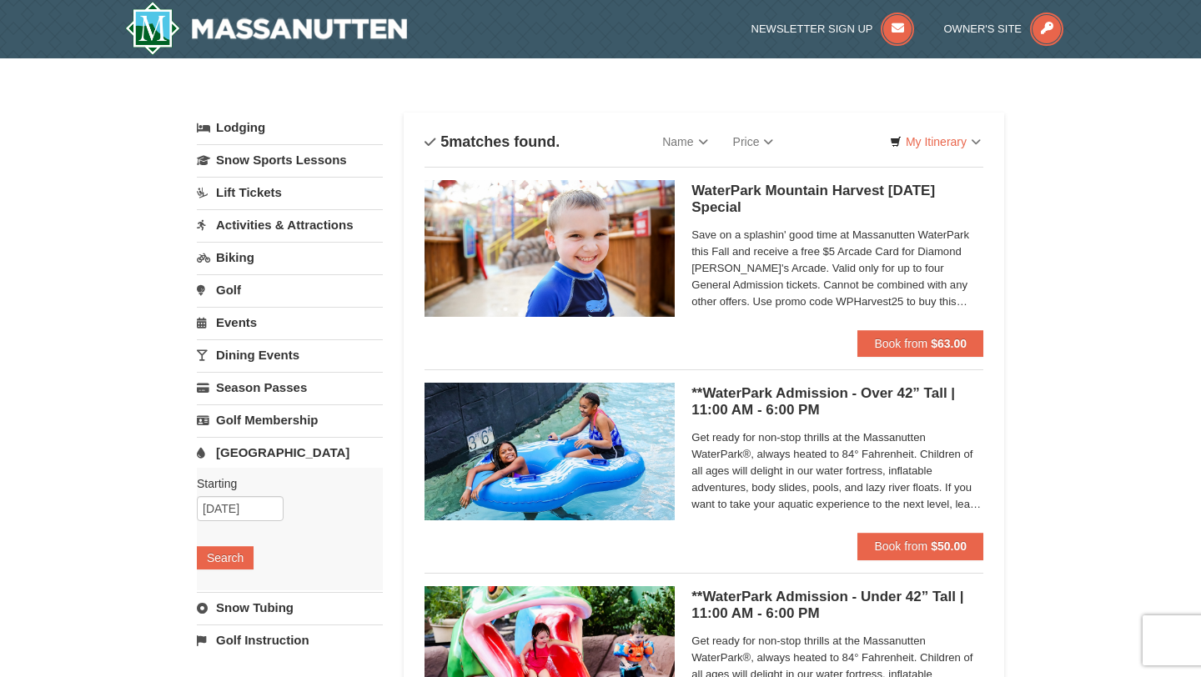
click at [635, 285] on img at bounding box center [549, 248] width 250 height 137
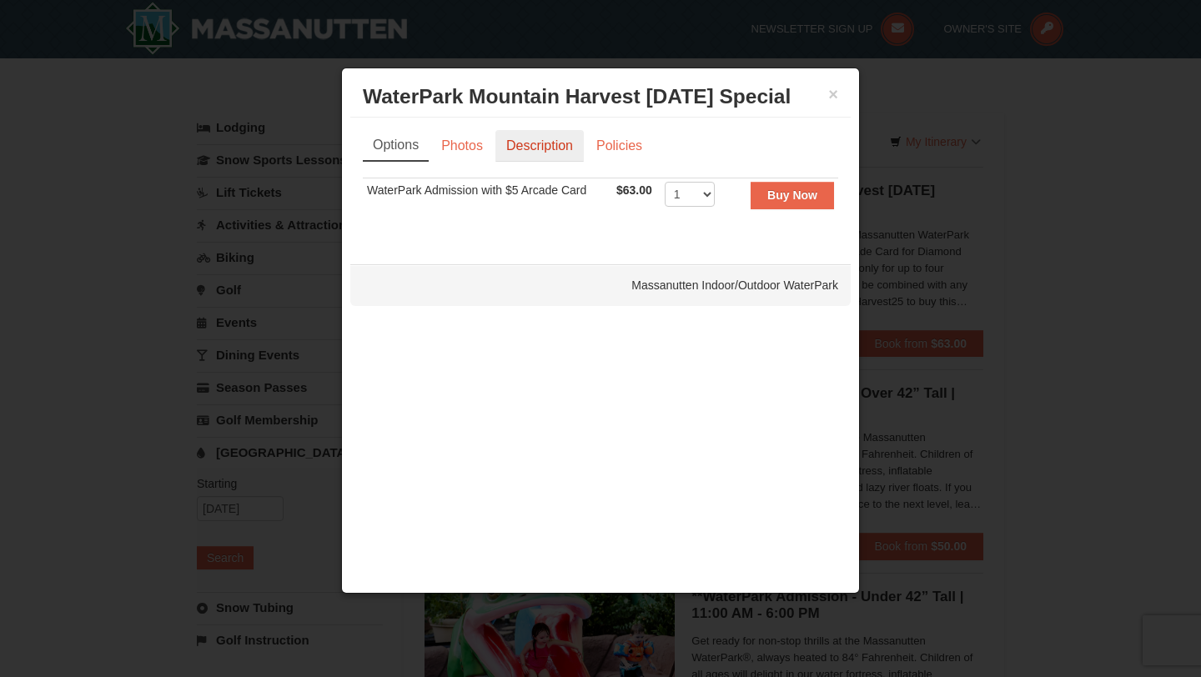
click at [523, 146] on link "Description" at bounding box center [539, 146] width 88 height 32
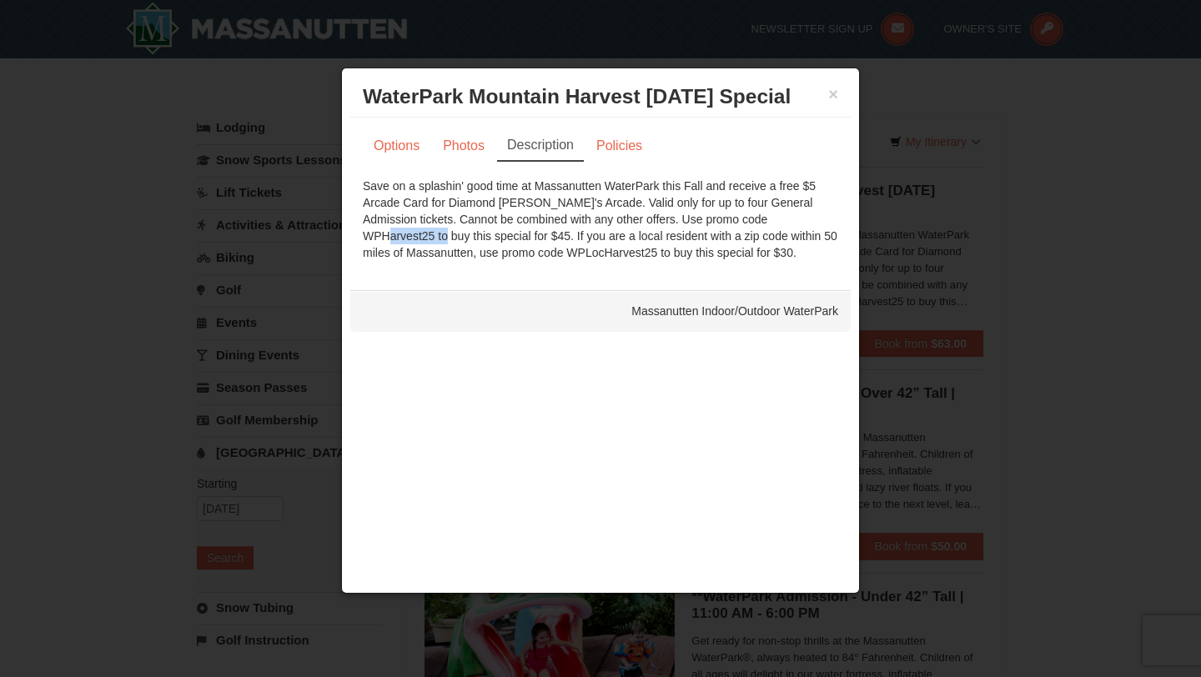
drag, startPoint x: 675, startPoint y: 219, endPoint x: 745, endPoint y: 217, distance: 70.1
click at [745, 217] on div "Save on a splashin' good time at Massanutten WaterPark this Fall and receive a …" at bounding box center [600, 219] width 475 height 83
copy div "WPHarvest25"
click at [404, 146] on link "Options" at bounding box center [397, 146] width 68 height 32
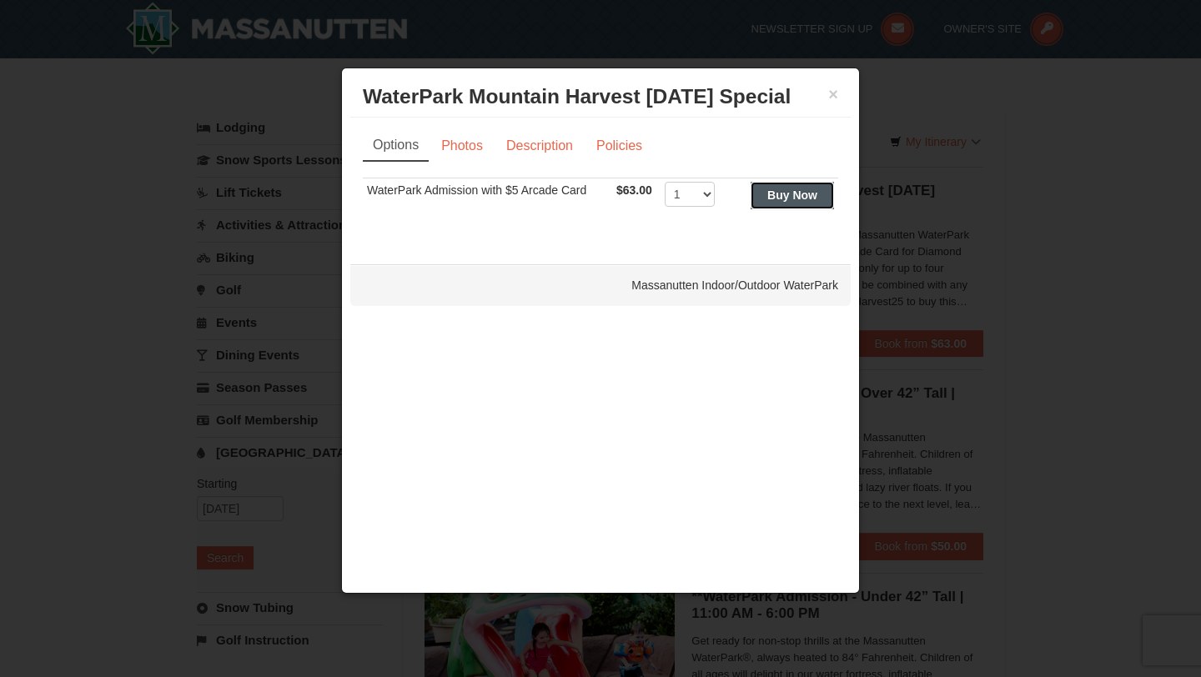
click at [767, 193] on strong "Buy Now" at bounding box center [792, 194] width 50 height 13
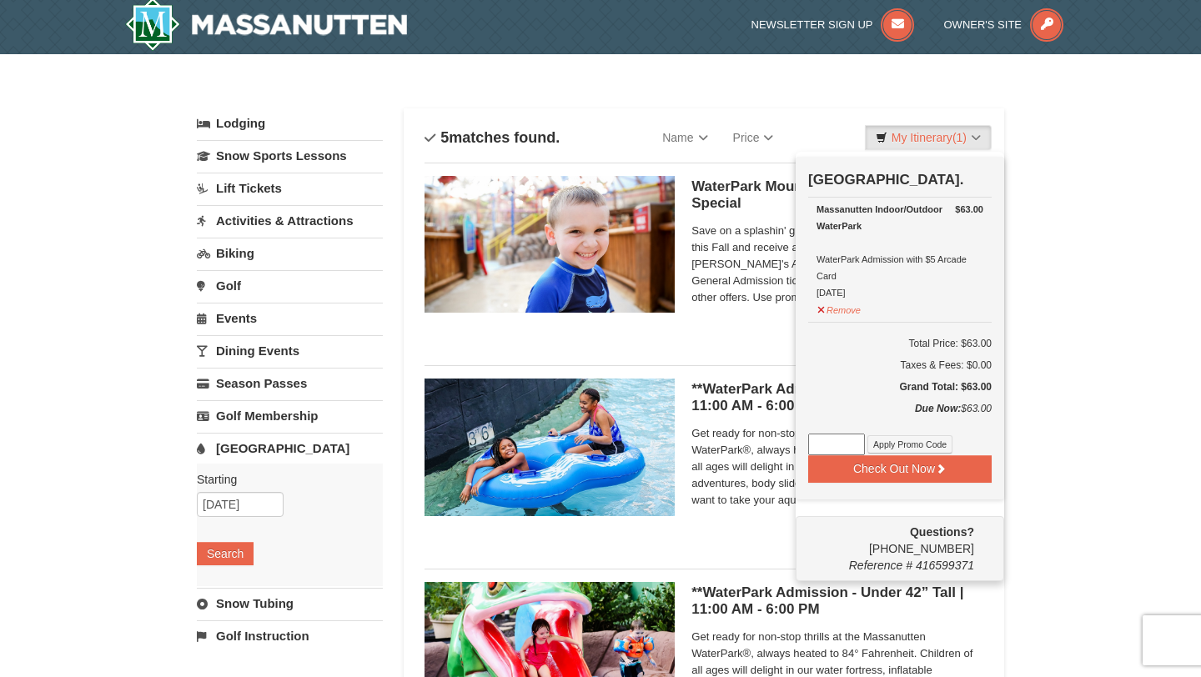
scroll to position [5, 0]
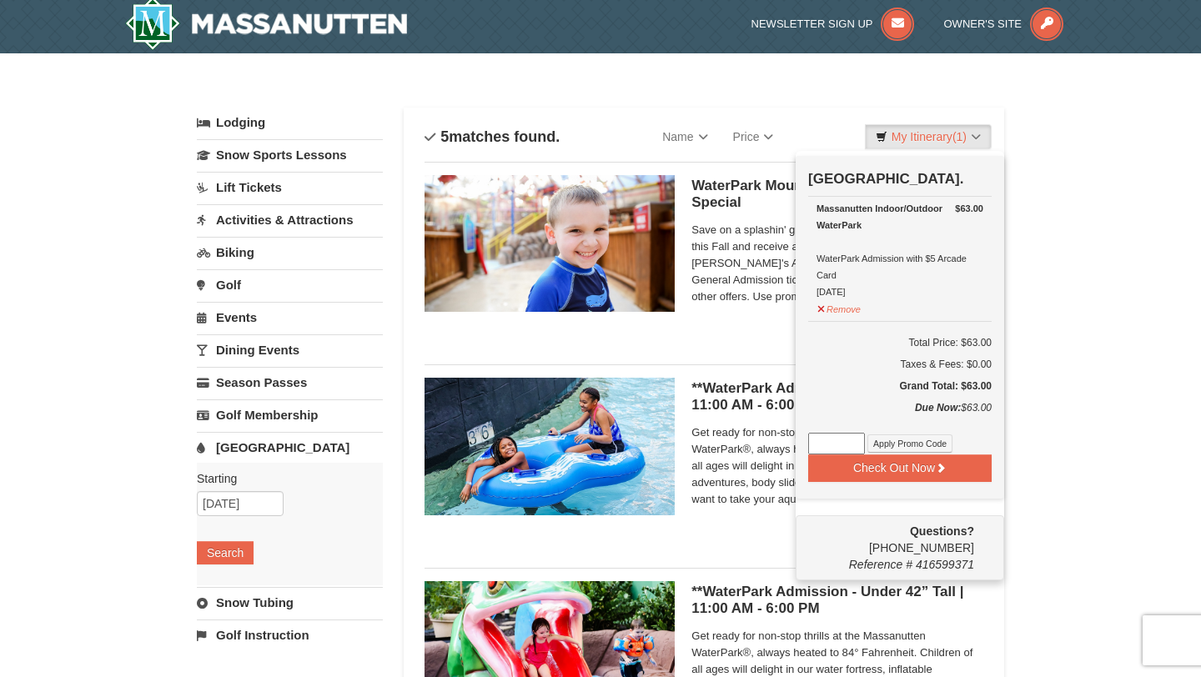
click at [823, 443] on input at bounding box center [836, 444] width 57 height 22
paste input "WPHarvest25"
type input "WPHarvest25"
click at [884, 445] on button "Apply Promo Code" at bounding box center [909, 443] width 85 height 18
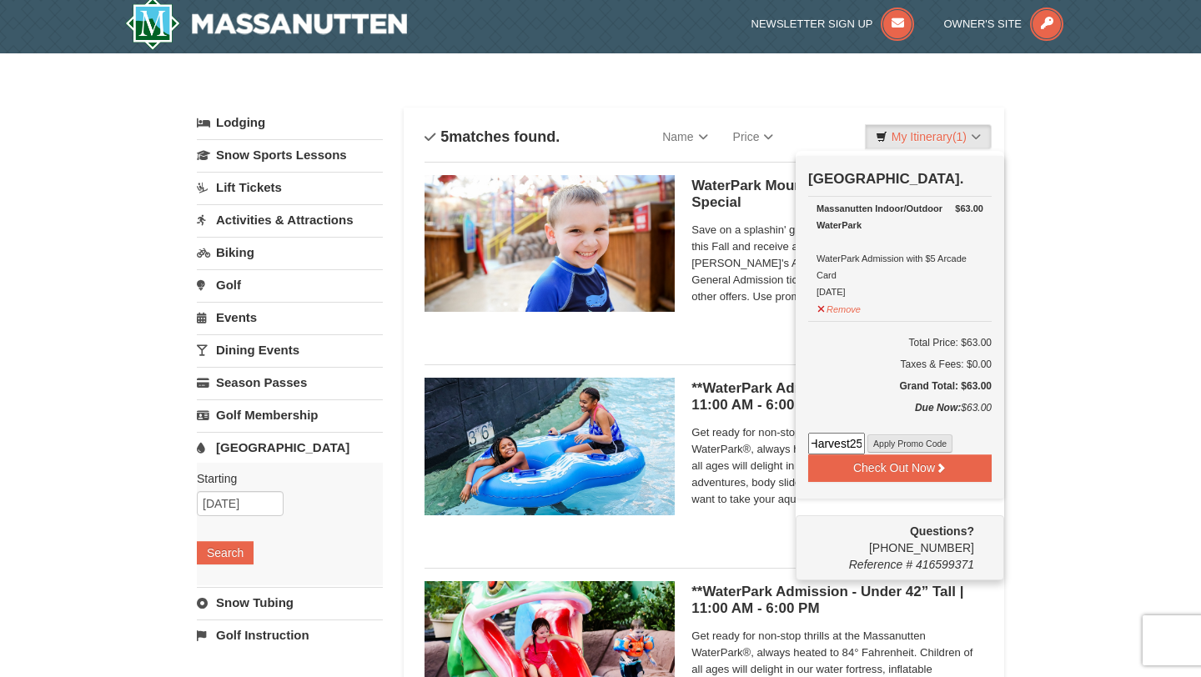
scroll to position [0, 0]
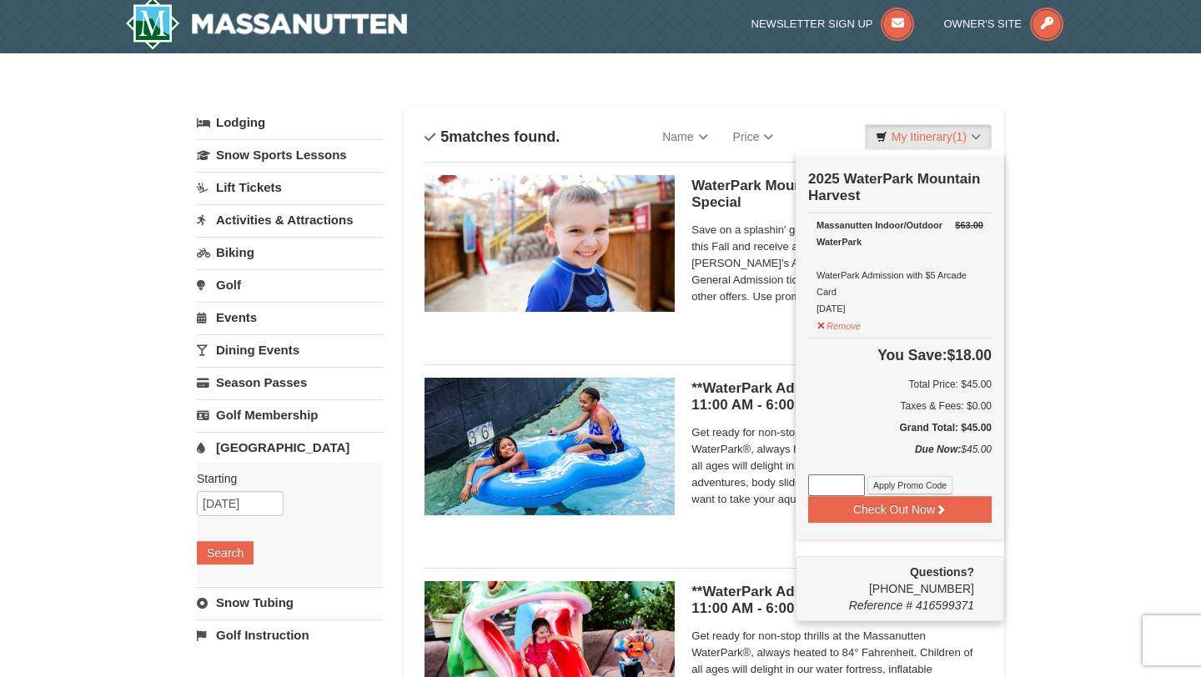
click at [1091, 265] on div "× Categories List Filter My Itinerary (1) Check Out Now 2025 WaterPark Mountain…" at bounding box center [600, 637] width 1201 height 1169
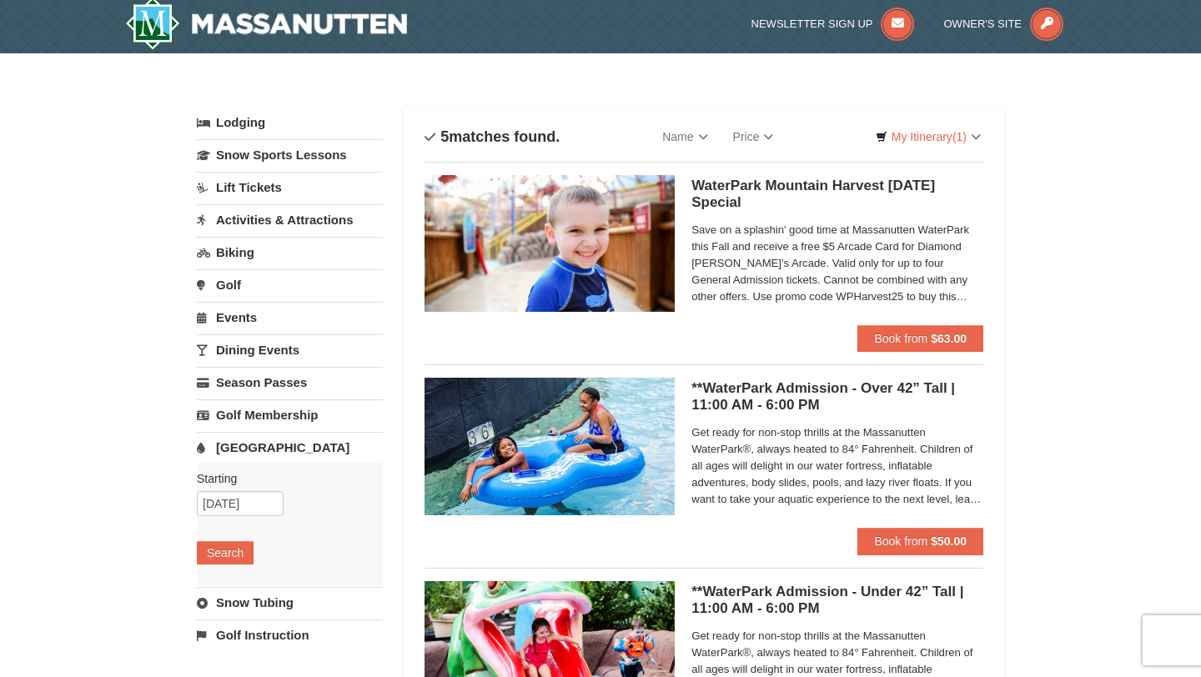
click at [795, 388] on h5 "**WaterPark Admission - Over 42” Tall | 11:00 AM - 6:00 PM Massanutten Indoor/O…" at bounding box center [837, 396] width 292 height 33
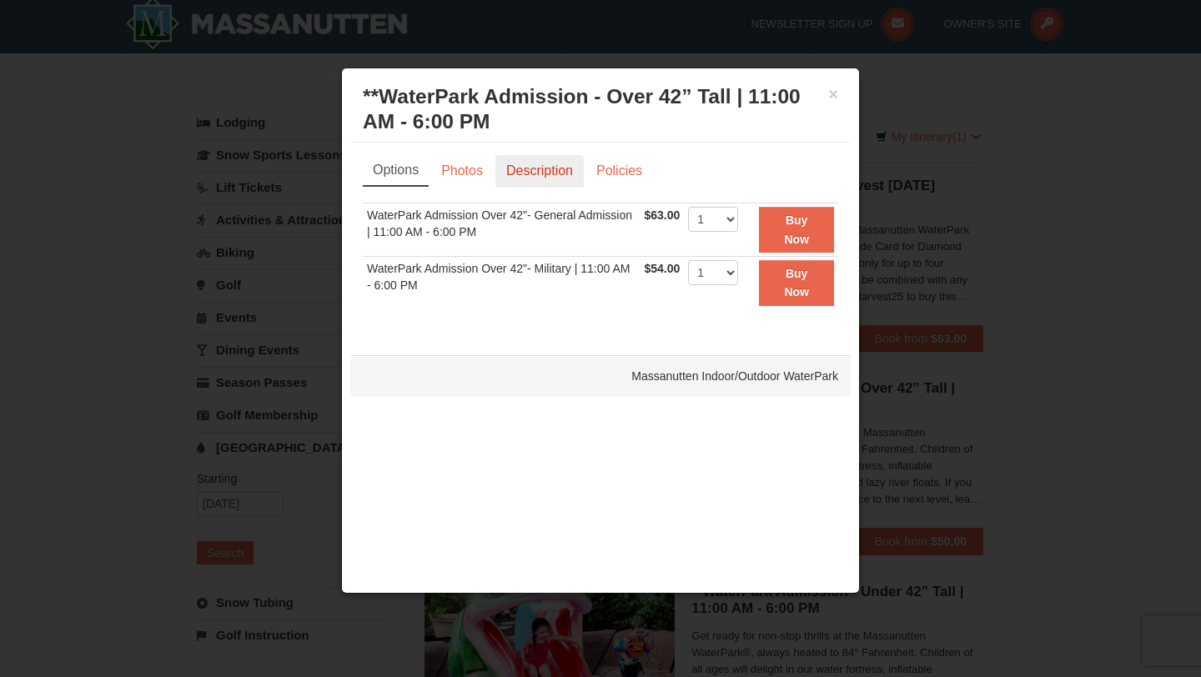
click at [524, 166] on link "Description" at bounding box center [539, 171] width 88 height 32
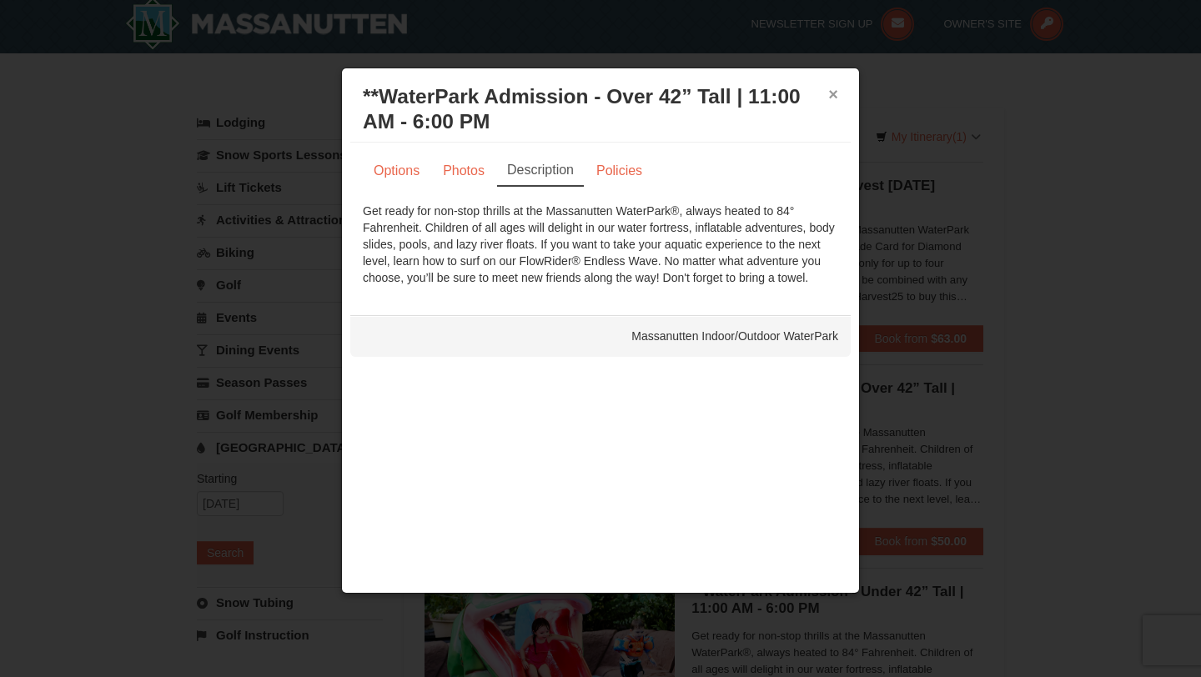
click at [835, 93] on button "×" at bounding box center [833, 94] width 10 height 17
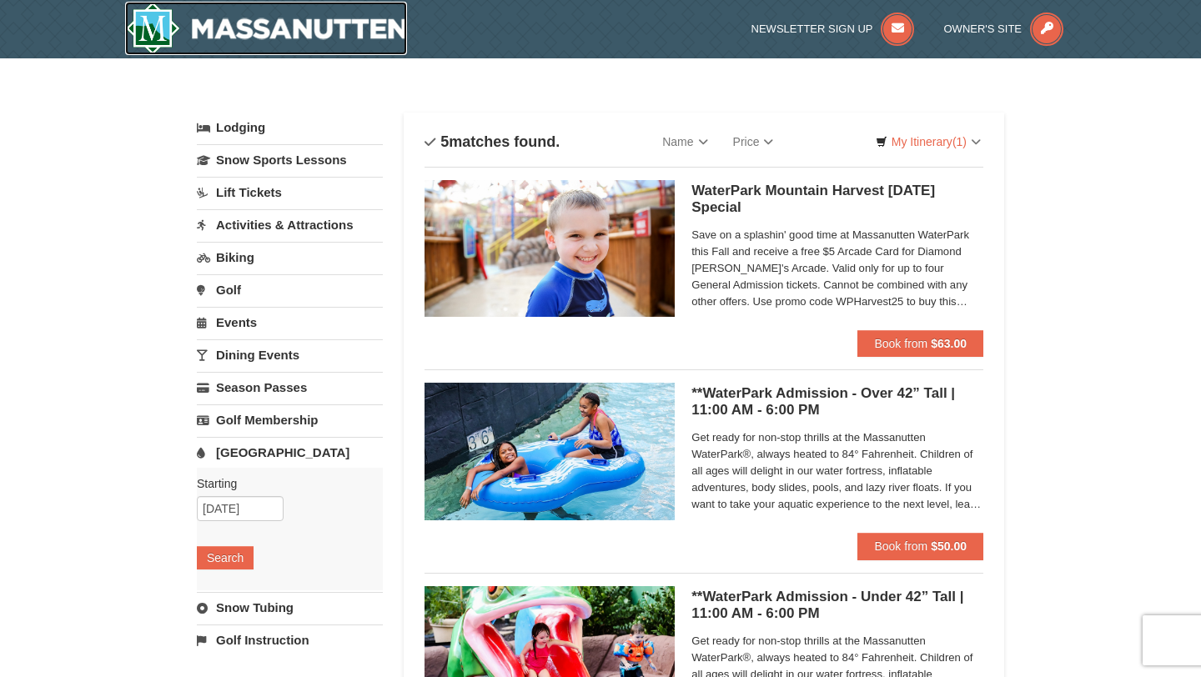
click at [238, 35] on img at bounding box center [266, 28] width 282 height 53
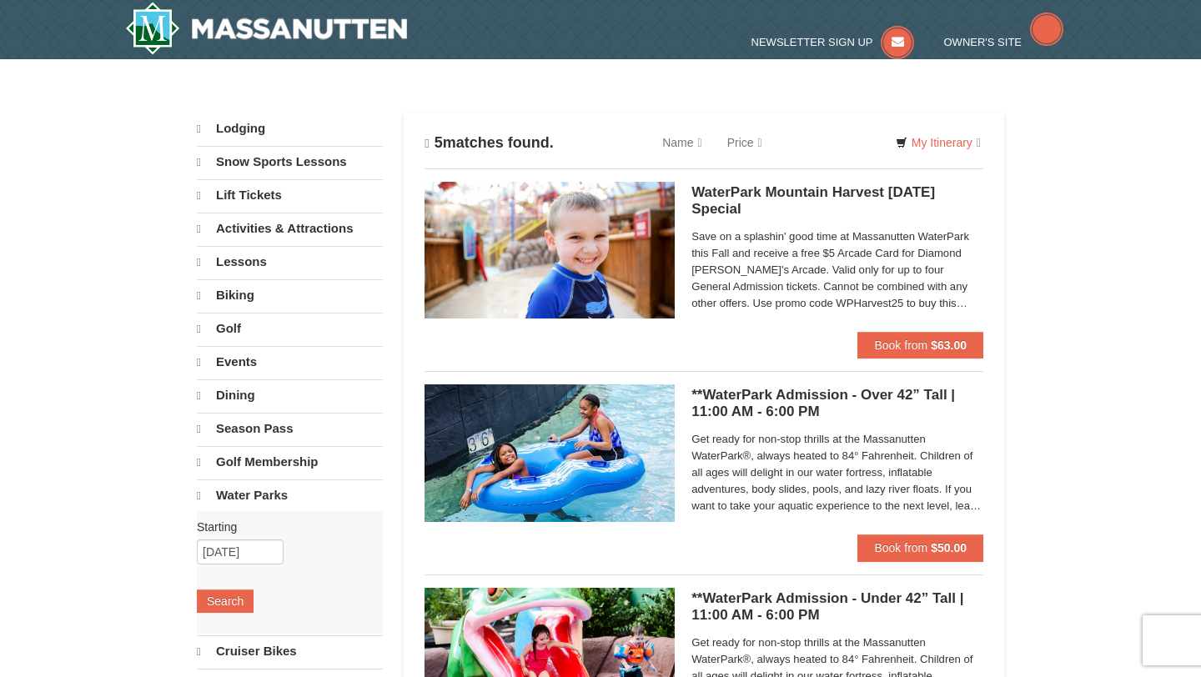
select select "10"
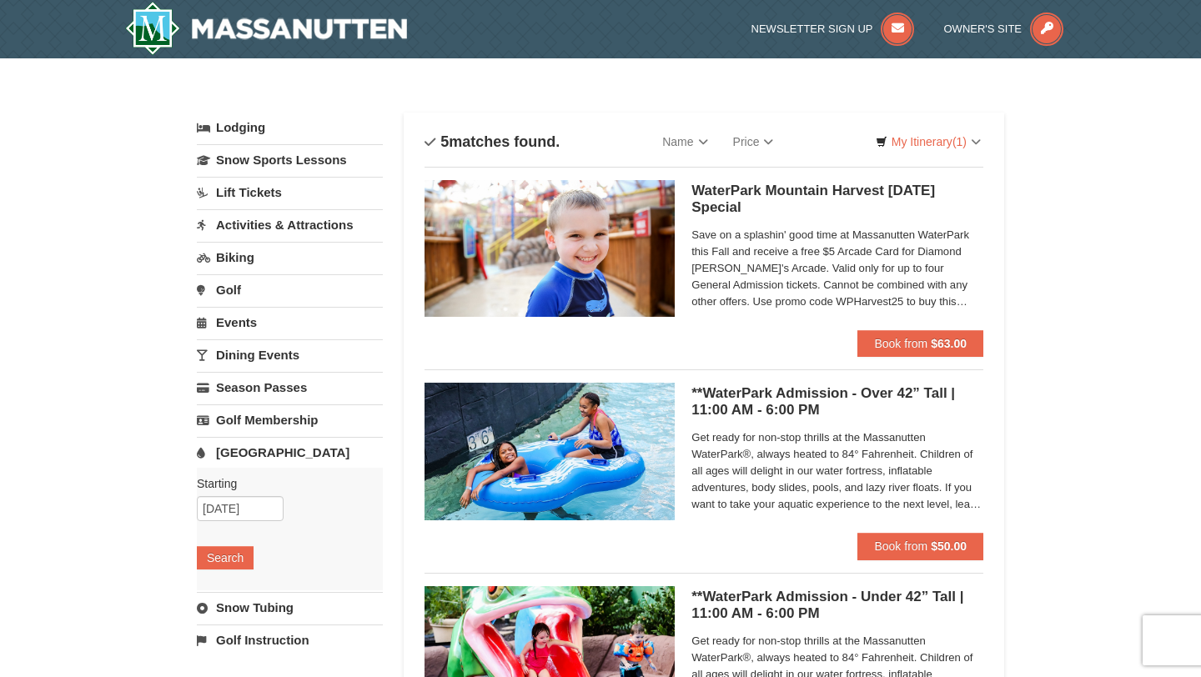
click at [795, 254] on span "Save on a splashin' good time at Massanutten WaterPark this Fall and receive a …" at bounding box center [837, 268] width 292 height 83
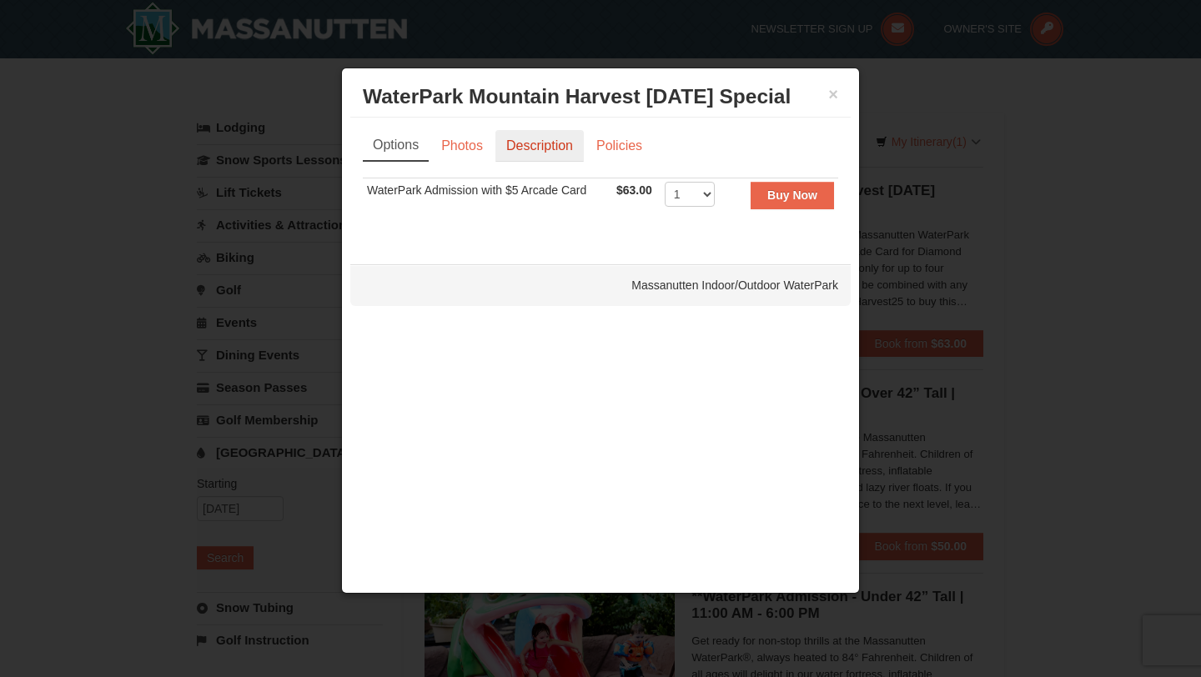
click at [554, 140] on link "Description" at bounding box center [539, 146] width 88 height 32
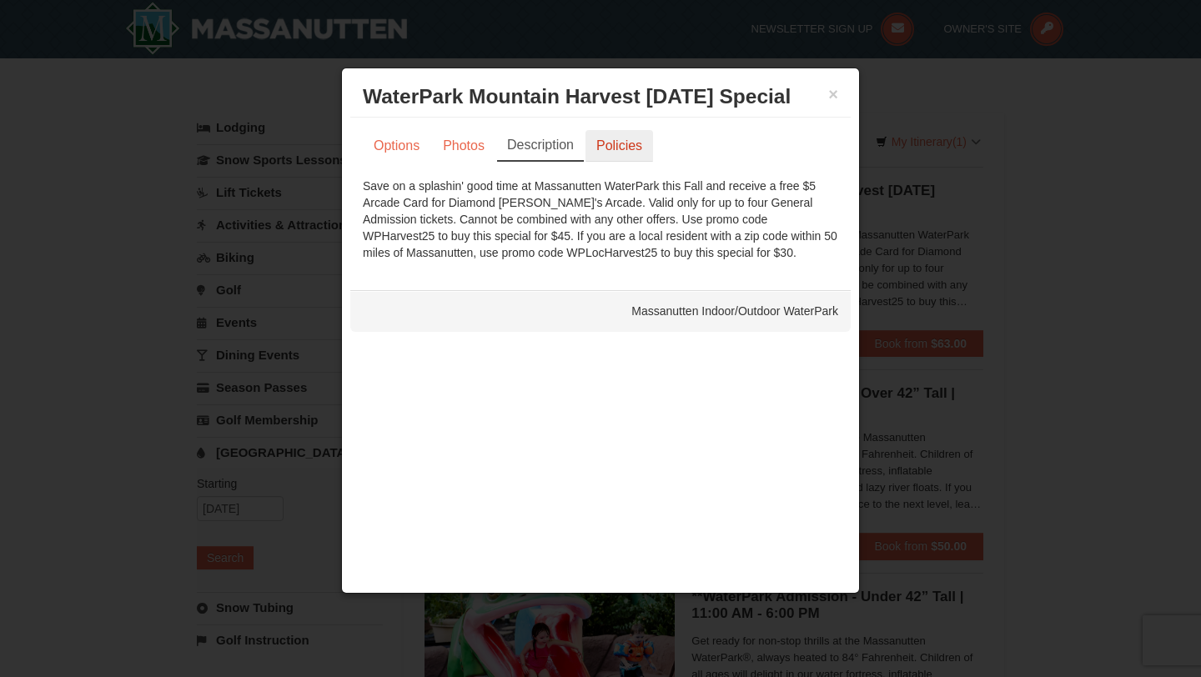
click at [610, 148] on link "Policies" at bounding box center [619, 146] width 68 height 32
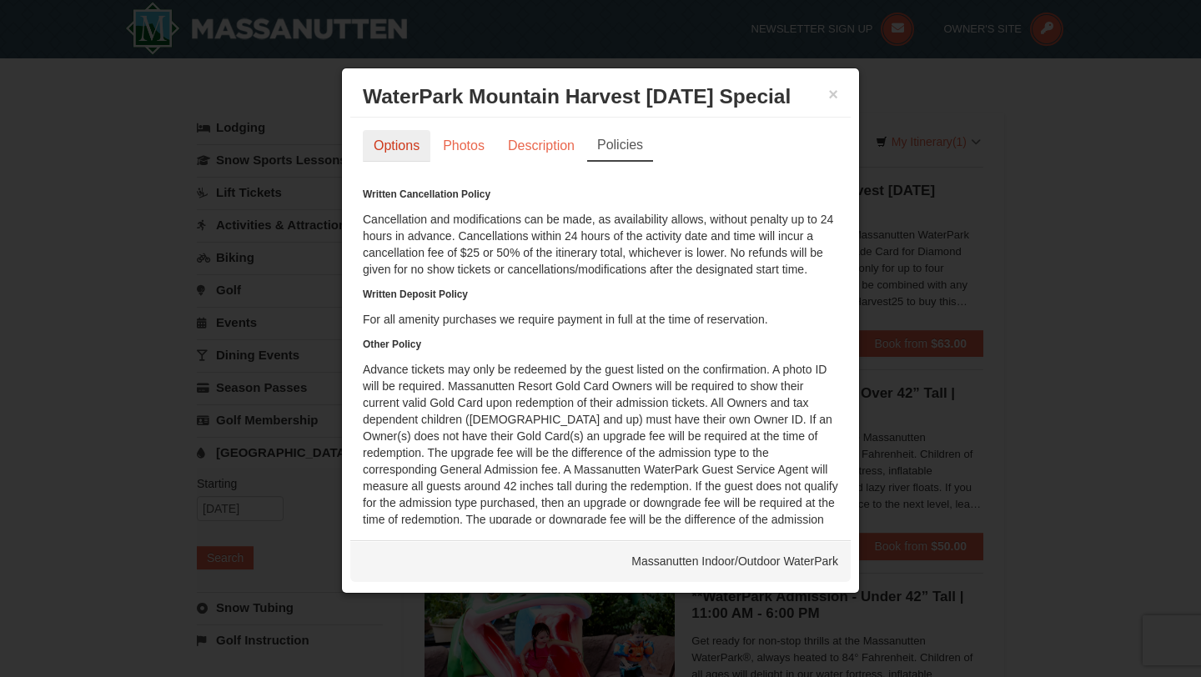
click at [399, 139] on link "Options" at bounding box center [397, 146] width 68 height 32
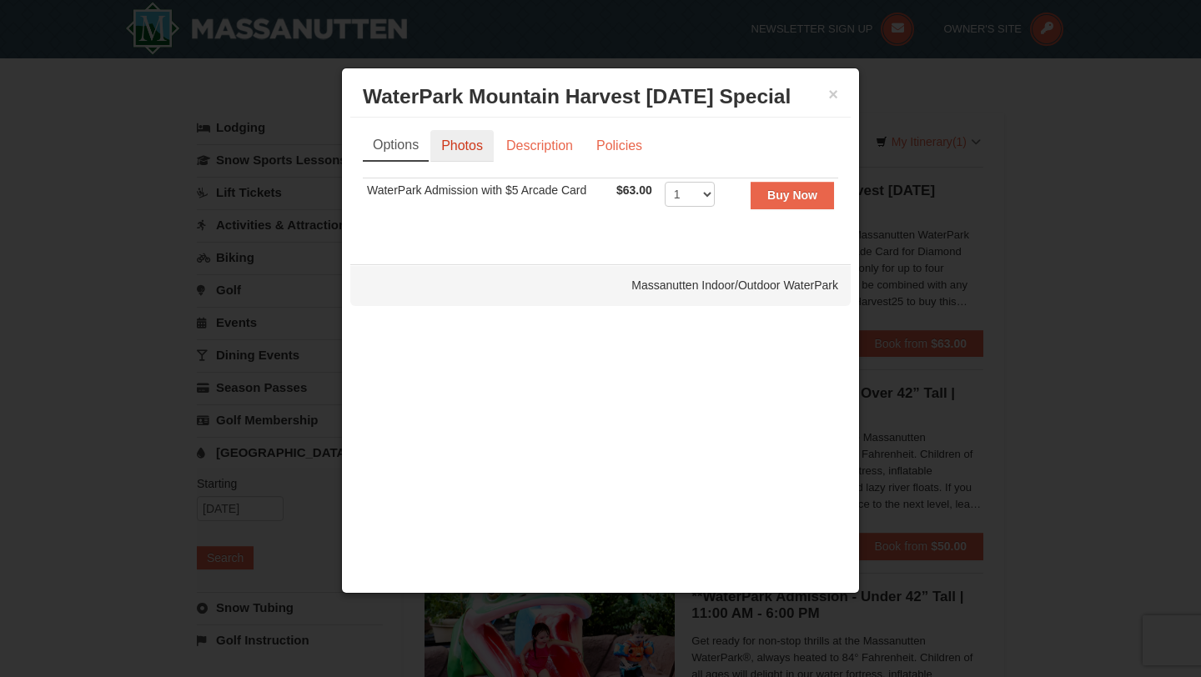
click at [463, 144] on link "Photos" at bounding box center [461, 146] width 63 height 32
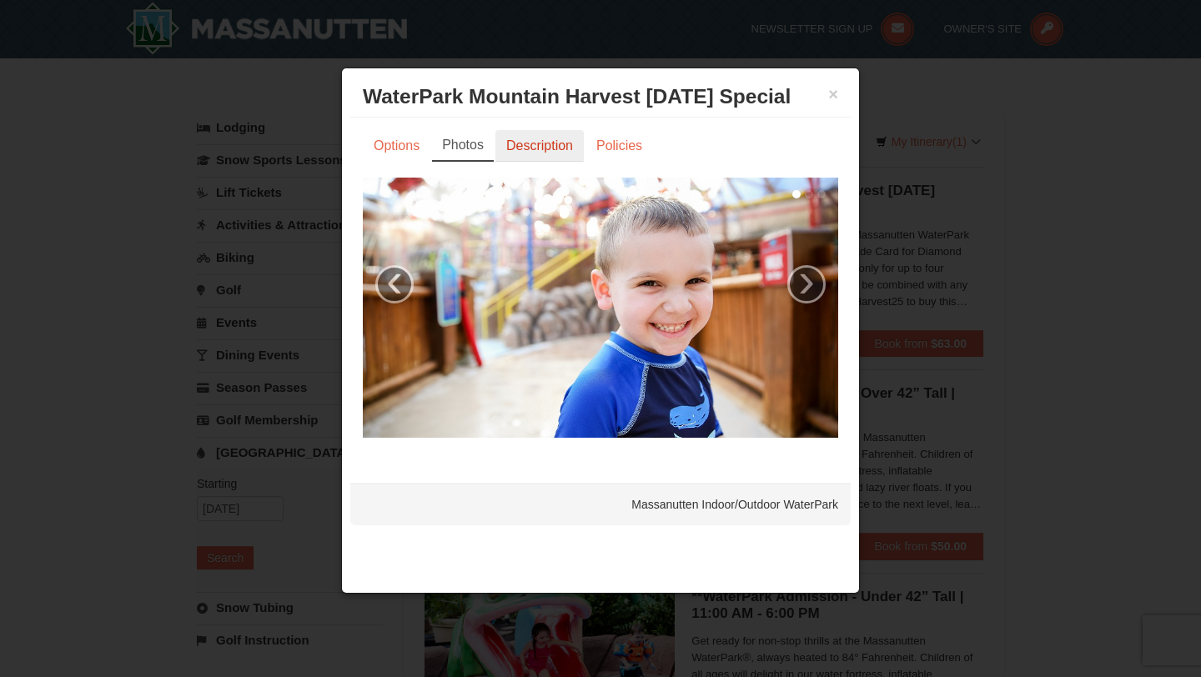
click at [516, 148] on link "Description" at bounding box center [539, 146] width 88 height 32
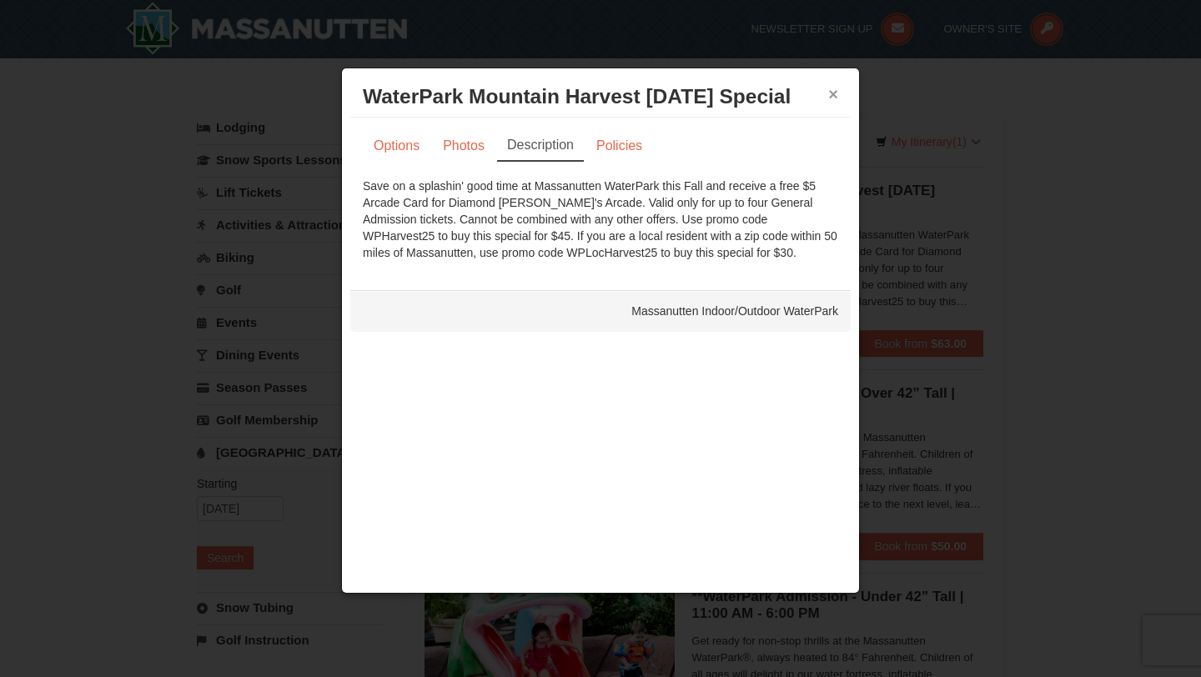
click at [832, 103] on button "×" at bounding box center [833, 94] width 10 height 17
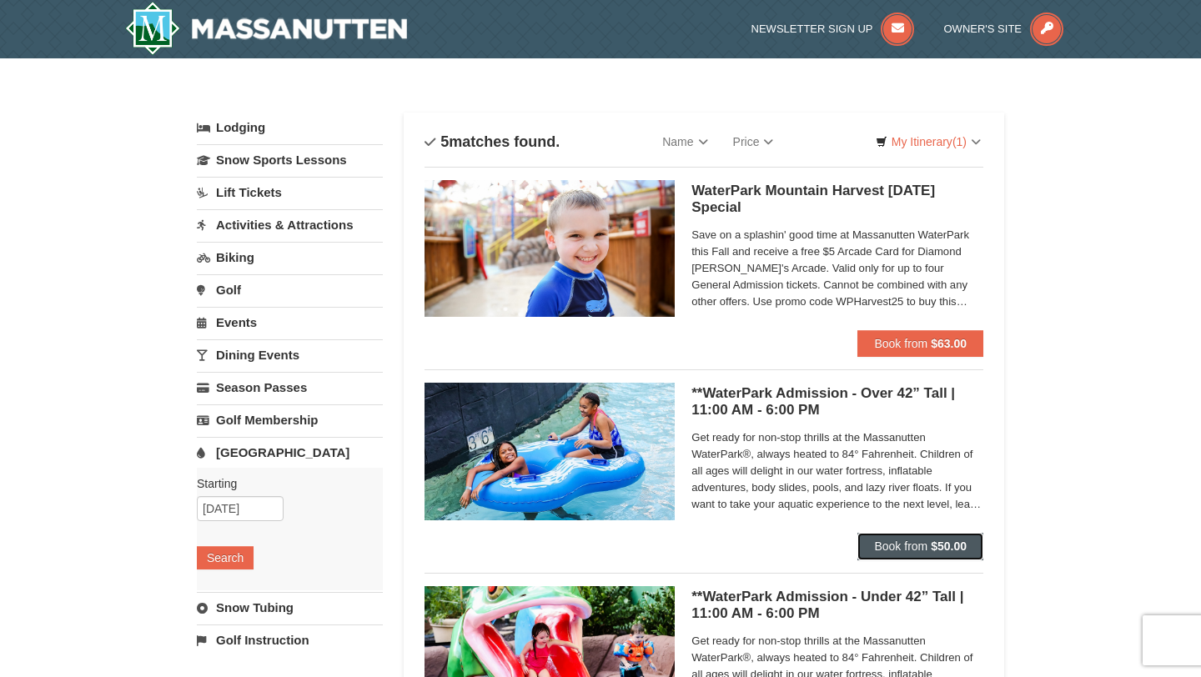
click at [899, 542] on span "Book from" at bounding box center [900, 545] width 53 height 13
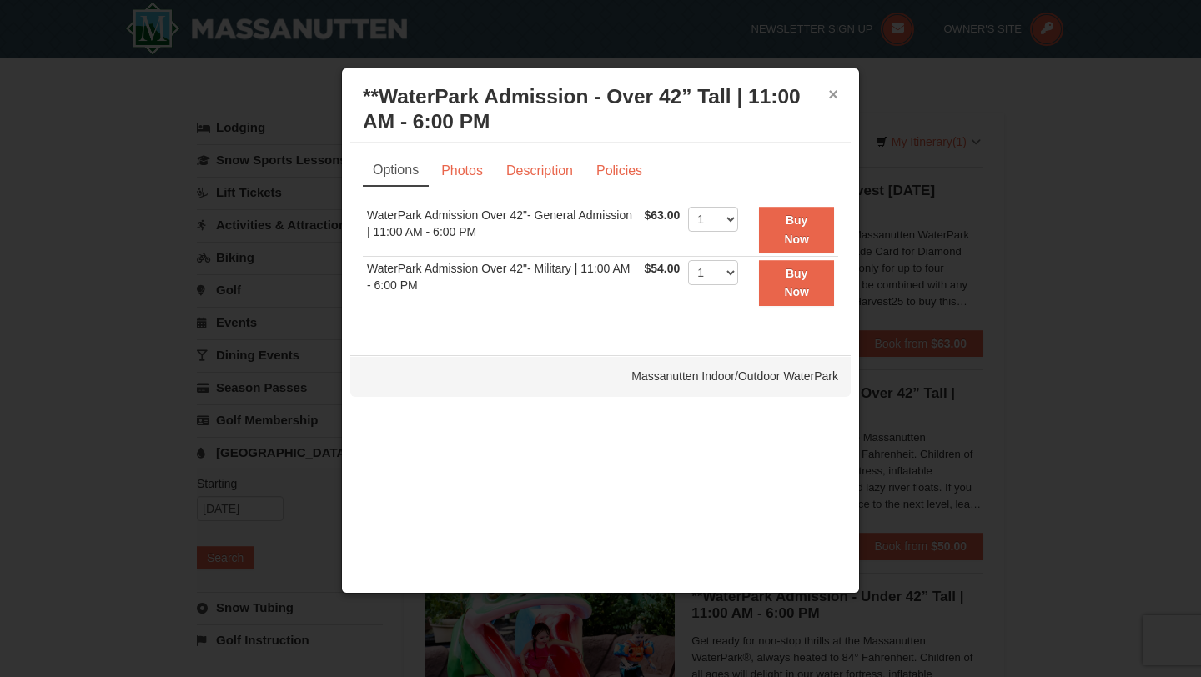
click at [833, 96] on button "×" at bounding box center [833, 94] width 10 height 17
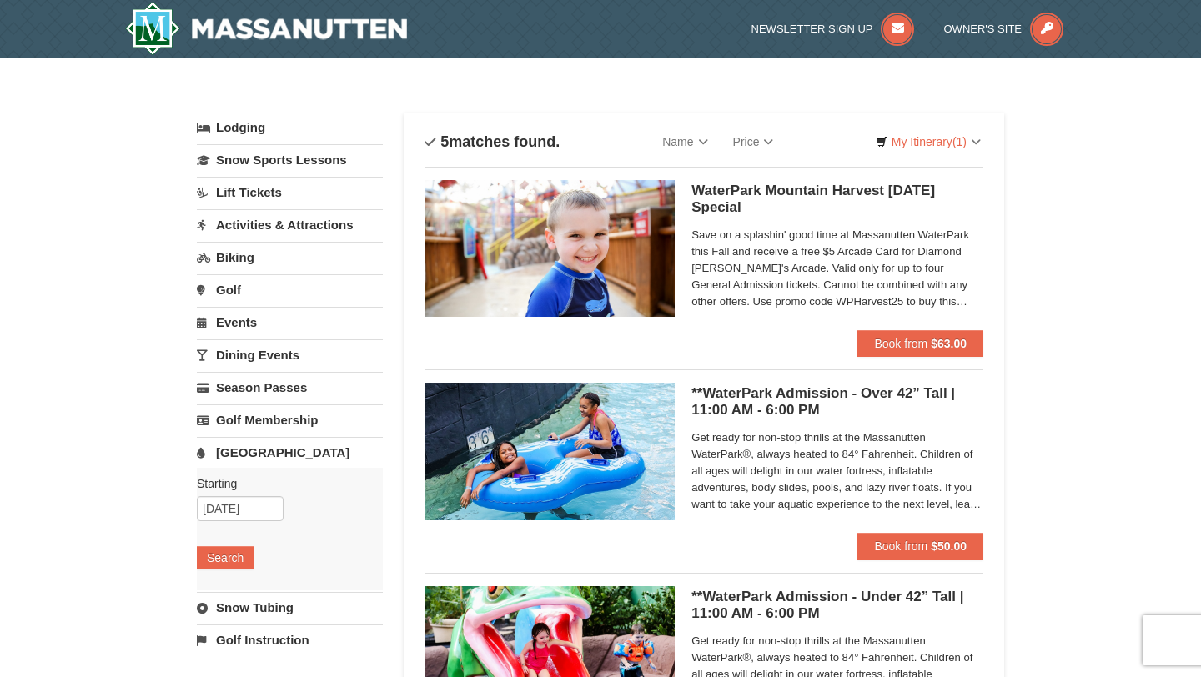
click at [861, 189] on h5 "WaterPark Mountain Harvest Sunday Special Massanutten Indoor/Outdoor WaterPark" at bounding box center [837, 199] width 292 height 33
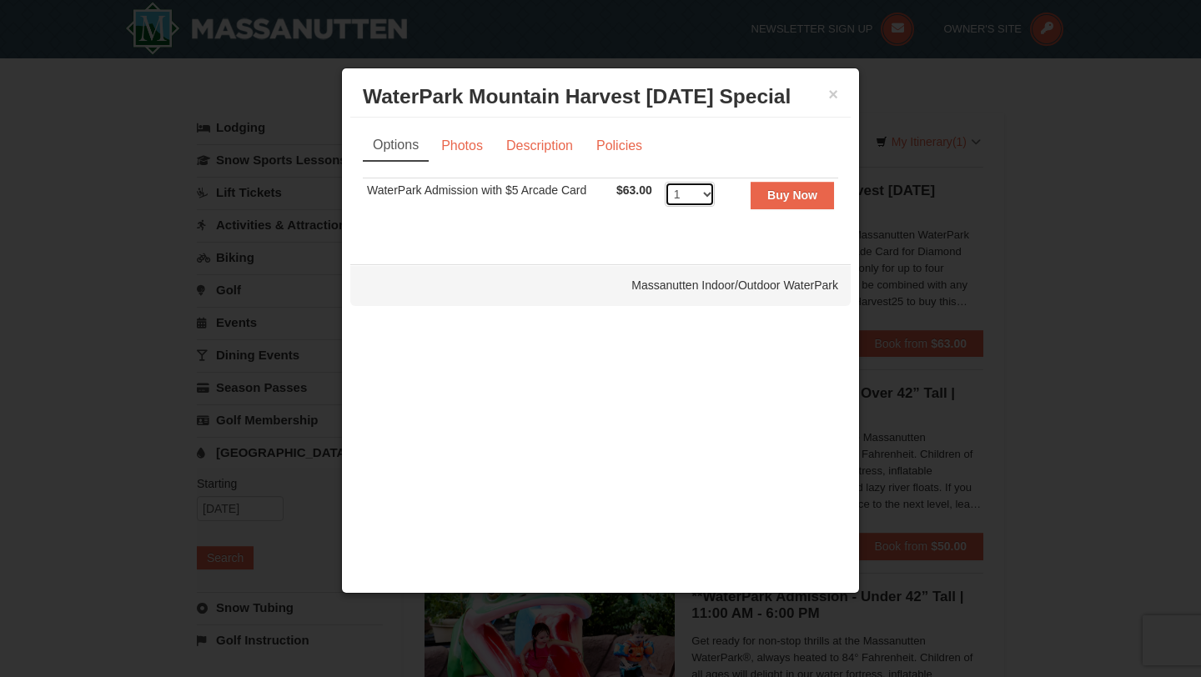
click at [704, 189] on select "1 2 3 4 5 6 7 8 9 10 11 12 13 14 15 16 17 18 19 20 21 22" at bounding box center [690, 194] width 50 height 25
select select "3"
click at [665, 182] on select "1 2 3 4 5 6 7 8 9 10 11 12 13 14 15 16 17 18 19 20 21 22" at bounding box center [690, 194] width 50 height 25
click at [789, 192] on strong "Buy Now" at bounding box center [792, 194] width 50 height 13
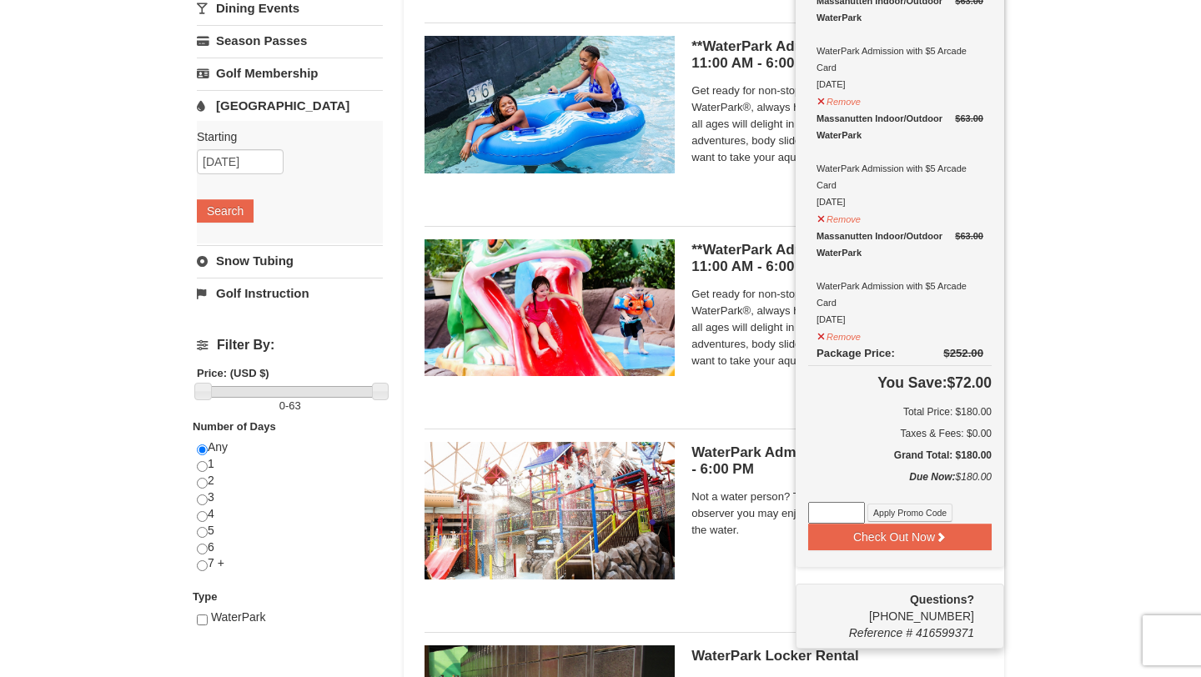
scroll to position [351, 0]
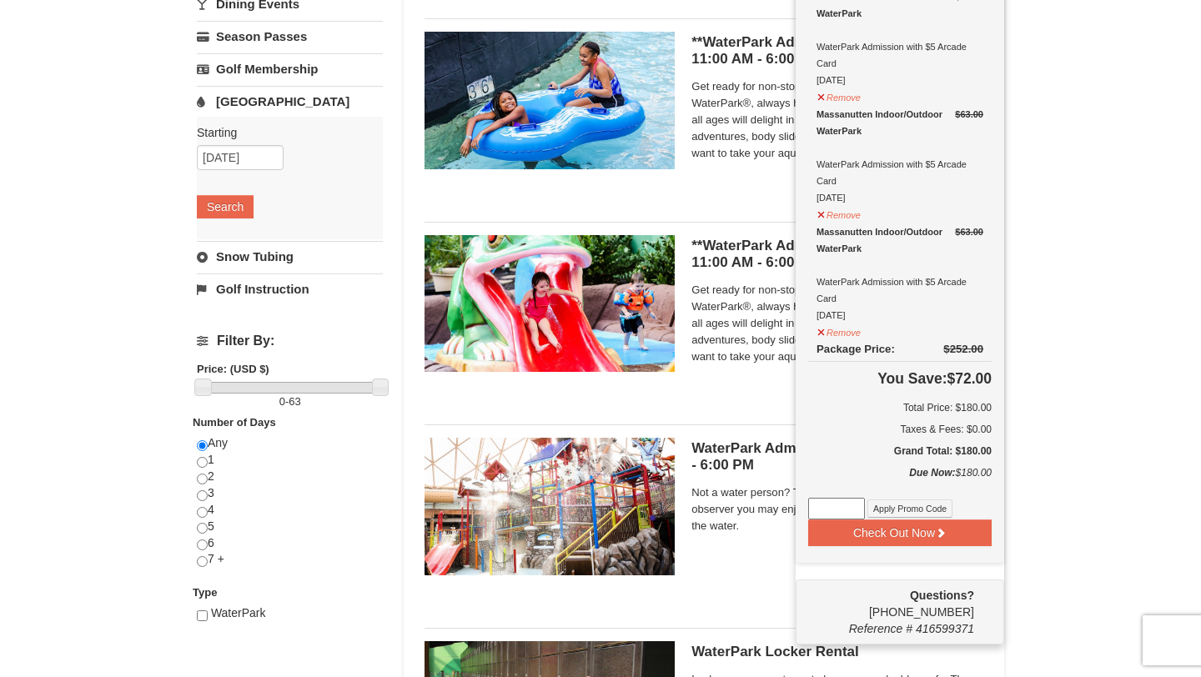
click at [825, 509] on input at bounding box center [836, 509] width 57 height 22
type input "WPHarvest25"
click at [889, 509] on button "Apply Promo Code" at bounding box center [909, 508] width 85 height 18
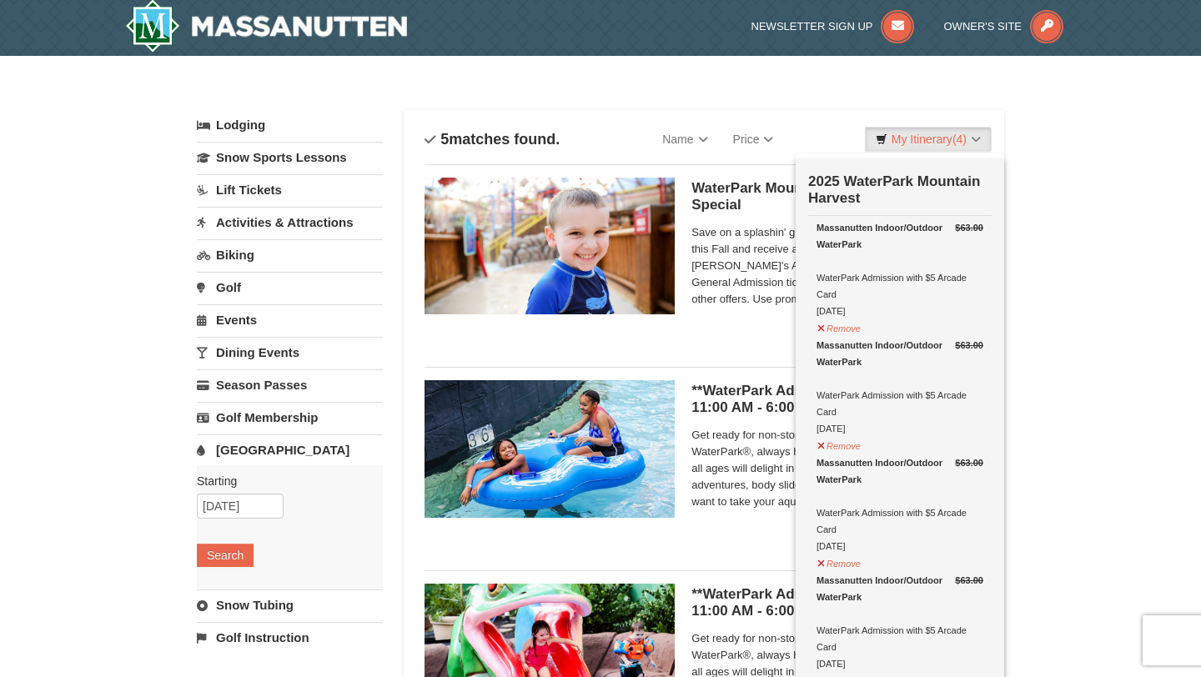
scroll to position [0, 0]
